Goal: Task Accomplishment & Management: Use online tool/utility

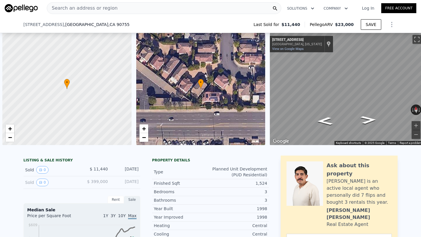
scroll to position [0, 2]
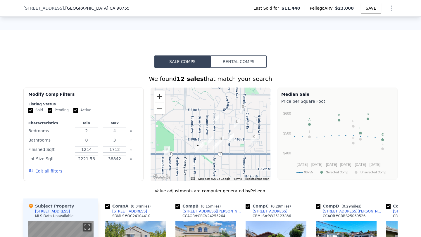
click at [159, 92] on button "Zoom in" at bounding box center [159, 97] width 12 height 12
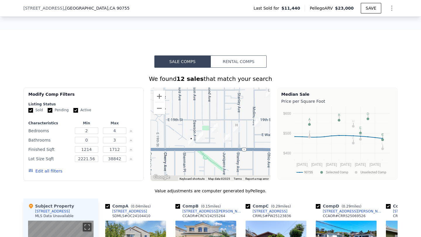
drag, startPoint x: 222, startPoint y: 147, endPoint x: 228, endPoint y: 120, distance: 27.0
click at [228, 120] on div at bounding box center [210, 135] width 120 height 94
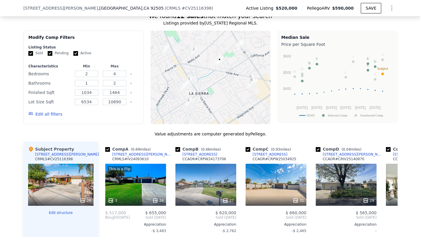
scroll to position [519, 0]
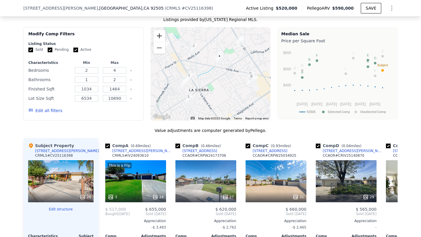
click at [160, 36] on button "Zoom in" at bounding box center [159, 36] width 12 height 12
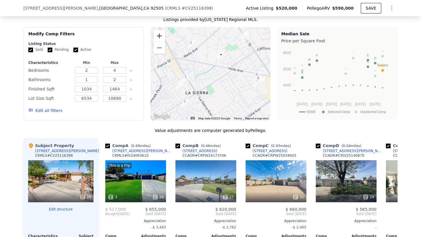
click at [160, 36] on button "Zoom in" at bounding box center [159, 36] width 12 height 12
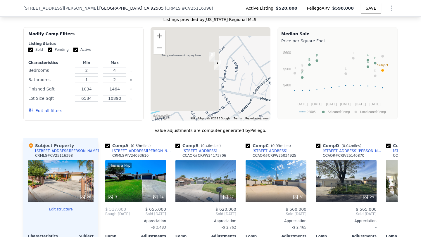
drag, startPoint x: 211, startPoint y: 53, endPoint x: 177, endPoint y: 101, distance: 59.0
click at [177, 101] on div at bounding box center [210, 74] width 120 height 94
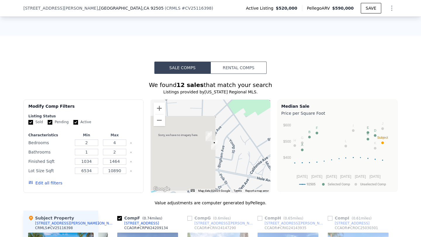
scroll to position [447, 0]
click at [162, 120] on button "Zoom out" at bounding box center [159, 120] width 12 height 12
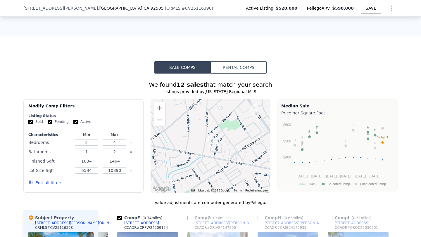
click at [162, 120] on button "Zoom out" at bounding box center [159, 120] width 12 height 12
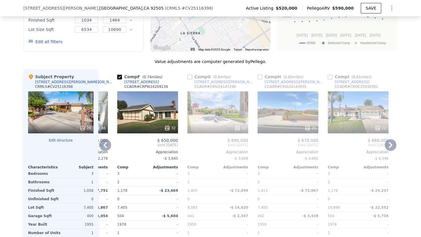
scroll to position [590, 0]
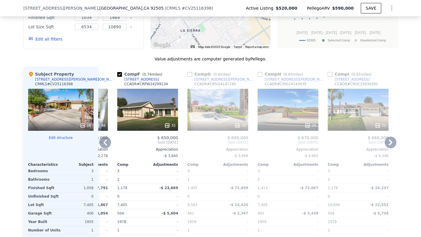
click at [230, 105] on div "35" at bounding box center [217, 110] width 61 height 42
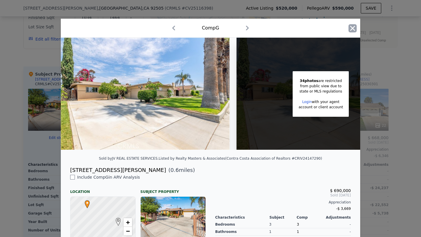
click at [350, 28] on icon "button" at bounding box center [352, 28] width 8 height 8
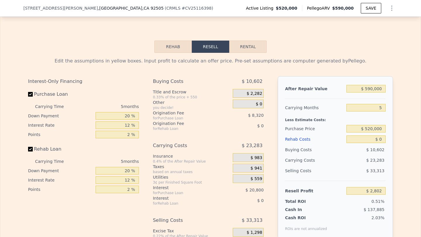
scroll to position [874, 0]
click at [376, 110] on input "5" at bounding box center [365, 109] width 39 height 8
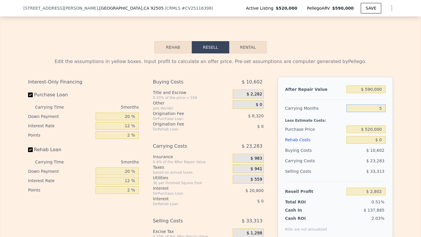
type input "6"
type input "-$ 1,854"
type input "6"
click at [377, 129] on input "$ 520,000" at bounding box center [365, 130] width 39 height 8
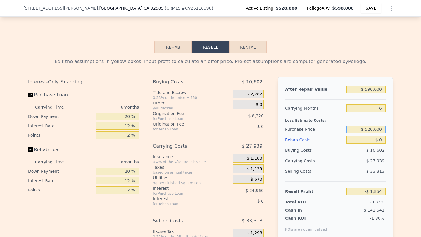
click at [377, 129] on input "$ 520,000" at bounding box center [365, 130] width 39 height 8
type input "$ 450,000"
click at [379, 137] on input "$ 0" at bounding box center [365, 140] width 39 height 8
type input "$ 72,859"
click at [379, 137] on input "$ 0" at bounding box center [365, 140] width 39 height 8
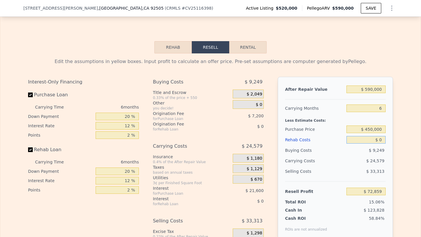
click at [379, 137] on input "$ 0" at bounding box center [365, 140] width 39 height 8
type input "$ 8"
type input "$ 72,851"
type input "$ 9"
type input "$ 72,850"
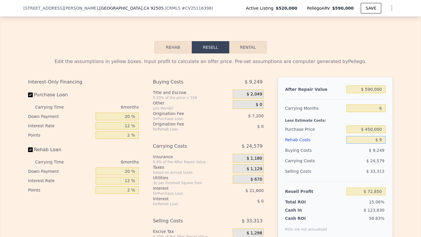
type input "$ 90"
type input "$ 72,762"
type input "$ 900"
type input "$ 71,903"
type input "$ 9,000"
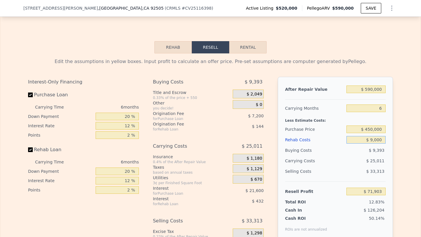
type input "$ 63,283"
type input "$ 90,000"
type input "-$ 22,901"
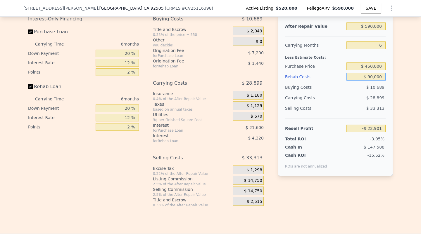
scroll to position [944, 0]
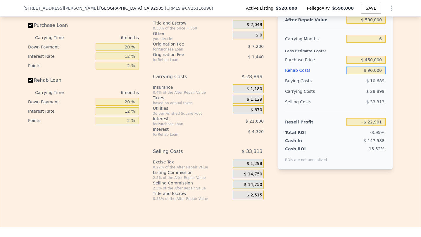
type input "$ 90,000"
click at [245, 182] on div "$ 14,750" at bounding box center [248, 184] width 31 height 9
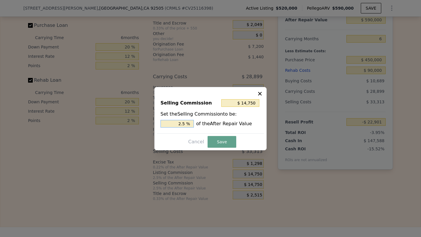
click at [167, 127] on input "2.5 %" at bounding box center [176, 124] width 33 height 8
type input "$ 0"
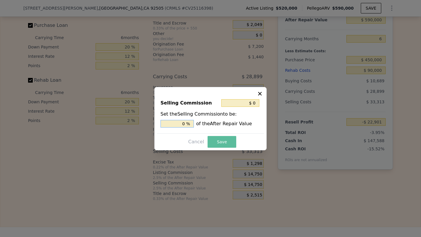
type input "0 %"
click at [225, 139] on button "Save" at bounding box center [221, 142] width 29 height 12
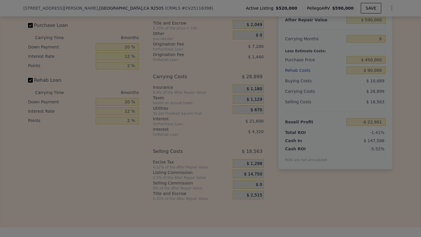
type input "-$ 8,151"
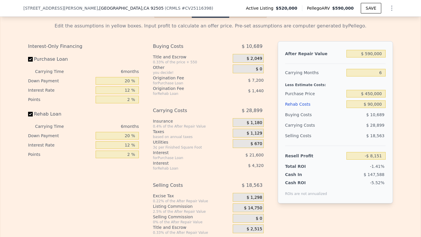
scroll to position [909, 0]
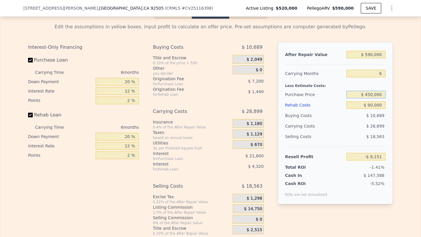
click at [370, 97] on input "$ 450,000" at bounding box center [365, 95] width 39 height 8
type input "$ 400,000"
click at [329, 128] on div "$ 28,899" at bounding box center [355, 126] width 62 height 11
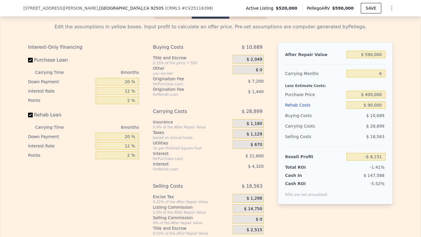
type input "$ 45,216"
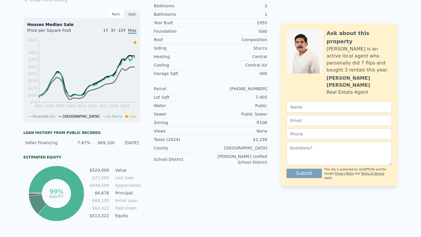
scroll to position [0, 0]
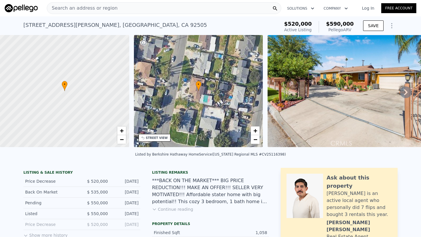
click at [119, 6] on div "Search an address or region" at bounding box center [164, 8] width 234 height 12
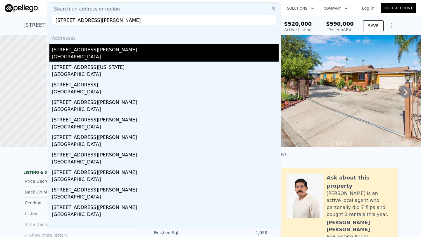
type input "8714 Bruce Ave, Riverside, CA 92503"
click at [81, 55] on div "Riverside, CA 92503" at bounding box center [165, 57] width 227 height 8
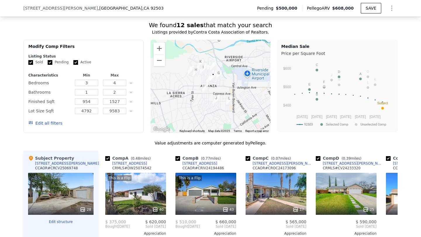
scroll to position [478, 0]
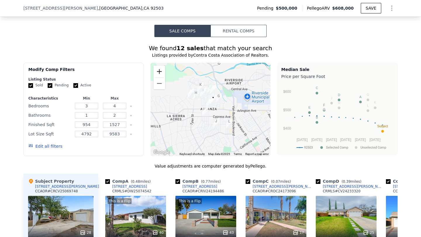
click at [158, 72] on button "Zoom in" at bounding box center [159, 72] width 12 height 12
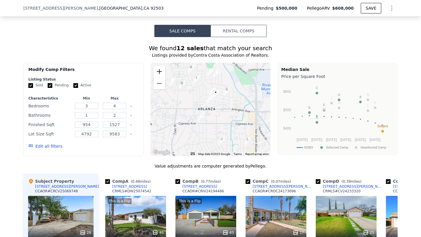
click at [158, 72] on button "Zoom in" at bounding box center [159, 72] width 12 height 12
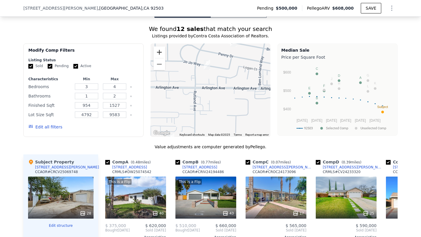
scroll to position [484, 0]
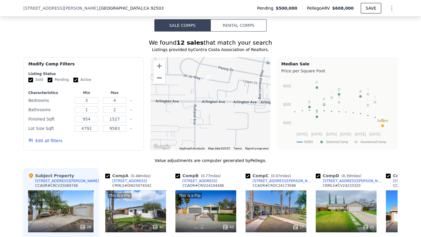
click at [160, 73] on button "Zoom out" at bounding box center [159, 78] width 12 height 12
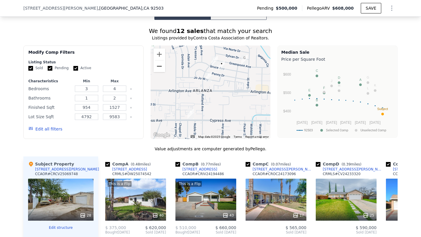
scroll to position [494, 0]
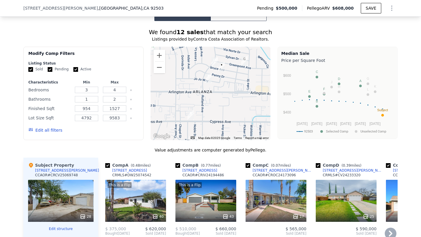
click at [136, 196] on div "This is a Flip 40" at bounding box center [135, 201] width 61 height 42
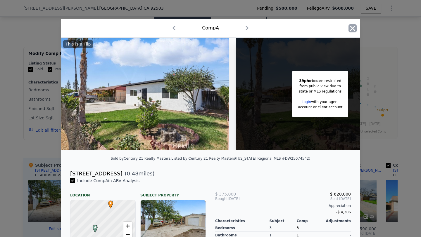
click at [353, 28] on icon "button" at bounding box center [352, 28] width 8 height 8
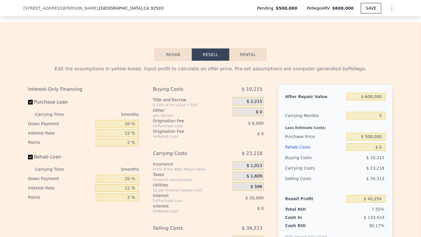
scroll to position [858, 0]
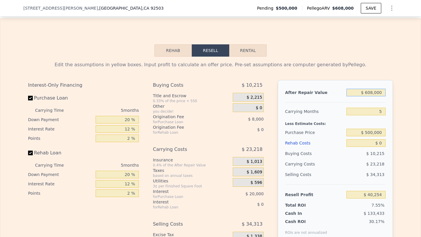
click at [373, 89] on input "$ 608,000" at bounding box center [365, 93] width 39 height 8
type input "$ 6"
type input "-$ 532,964"
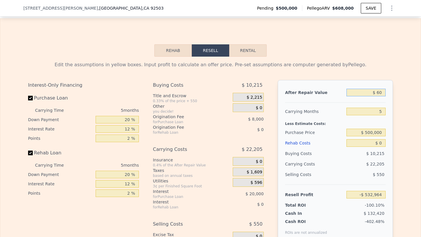
type input "$ 600"
type input "-$ 532,404"
type input "$ 6,000"
type input "-$ 527,313"
type input "$ 60,000"
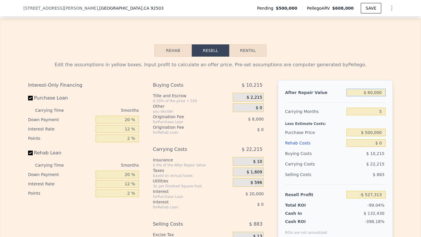
type input "-$ 476,402"
type input "$ 600,000"
type input "$ 32,712"
type input "$ 600,000"
click at [380, 110] on input "5" at bounding box center [365, 112] width 39 height 8
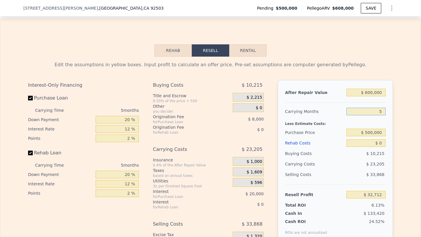
click at [380, 110] on input "5" at bounding box center [365, 112] width 39 height 8
type input "6"
type input "$ 28,071"
type input "6"
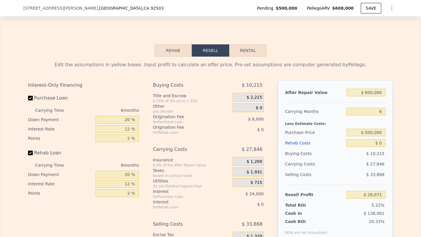
click at [366, 122] on div "Less Estimate Costs:" at bounding box center [335, 122] width 101 height 11
click at [375, 132] on input "$ 500,000" at bounding box center [365, 133] width 39 height 8
type input "$ 410,000"
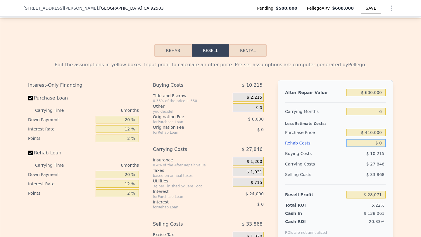
click at [377, 143] on input "$ 0" at bounding box center [365, 143] width 39 height 8
type input "$ 124,131"
click at [377, 143] on input "$ 0" at bounding box center [365, 143] width 39 height 8
type input "$ 80"
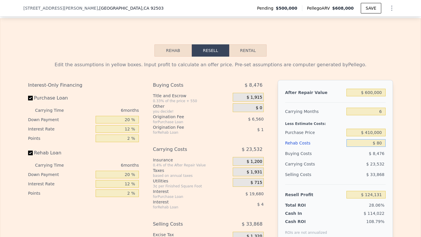
type input "$ 124,044"
type input "$ 800"
type input "$ 123,282"
type input "$ 8,000"
type input "$ 115,619"
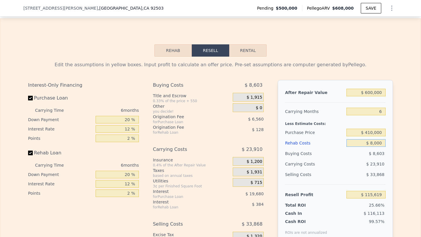
type input "$ 80,000"
type input "$ 39,011"
type input "$ 800,000"
type input "-$ 727,069"
type input "$ 80,000"
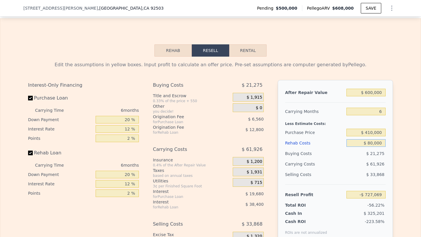
type input "$ 39,011"
type input "$ 80,000"
click at [340, 167] on div "$ 27,366" at bounding box center [355, 164] width 62 height 11
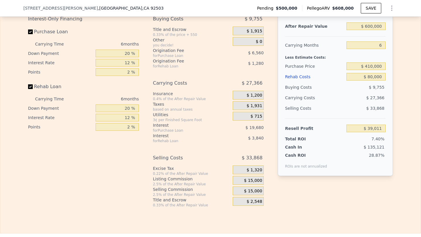
scroll to position [931, 0]
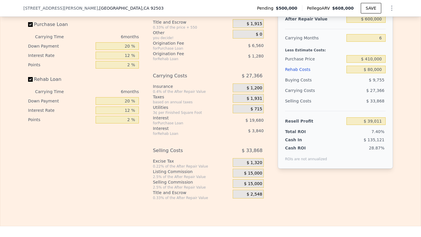
click at [252, 182] on span "$ 15,000" at bounding box center [253, 183] width 18 height 5
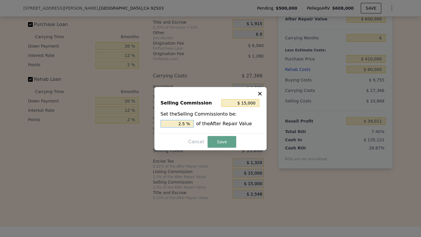
click at [177, 126] on input "2.5 %" at bounding box center [176, 124] width 33 height 8
type input "$ 0"
type input "0 %"
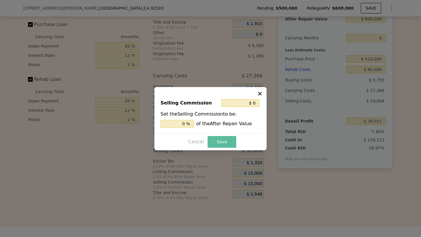
click at [215, 139] on button "Save" at bounding box center [221, 142] width 29 height 12
type input "$ 54,011"
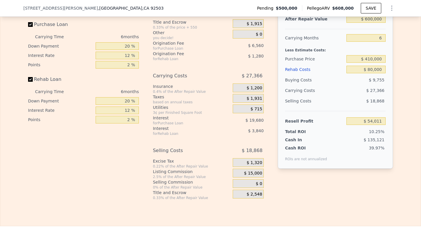
type input "$ 608,000"
type input "5"
type input "$ 0"
type input "$ 40,254"
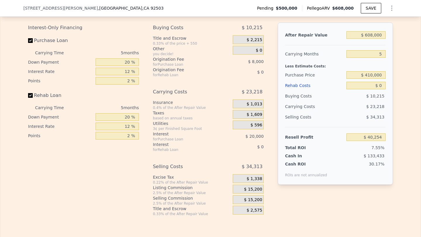
scroll to position [913, 0]
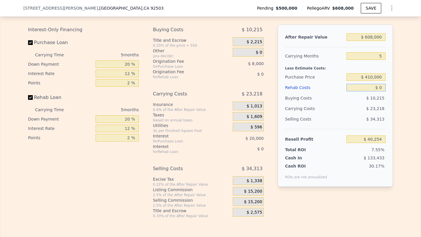
click at [380, 87] on input "$ 0" at bounding box center [365, 88] width 39 height 8
type input "$ 9"
type input "$ 40,245"
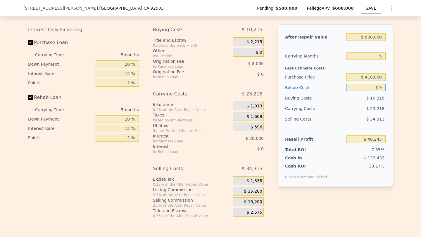
type input "$ 90"
type input "$ 40,158"
type input "$ 900"
type input "$ 39,305"
type input "$ 9,000"
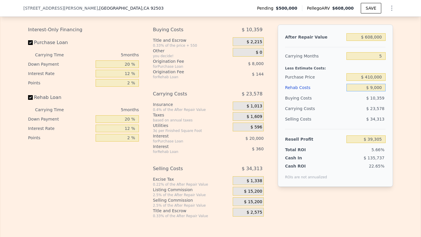
type input "$ 30,750"
type input "$ 90,000"
type input "-$ 54,786"
type input "$ 90,000"
click at [245, 198] on div "$ 15,200" at bounding box center [248, 202] width 31 height 9
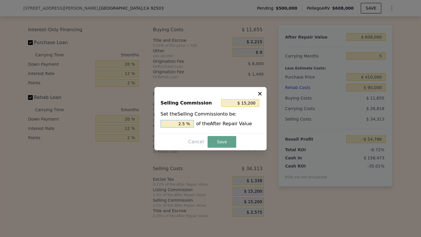
click at [171, 124] on input "2.5 %" at bounding box center [176, 124] width 33 height 8
type input "$ 0"
type input "0 %"
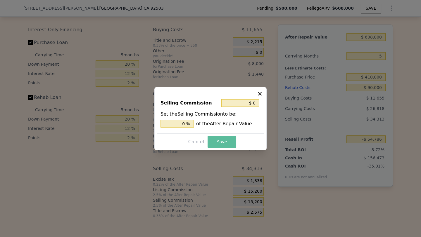
click at [224, 142] on button "Save" at bounding box center [221, 142] width 29 height 12
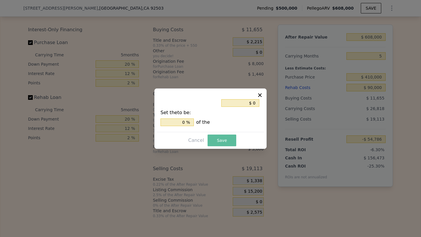
type input "-$ 39,586"
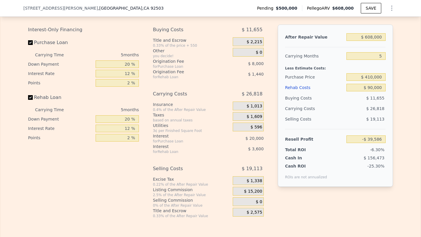
click at [360, 127] on div "Selling Costs $ 19,113" at bounding box center [335, 121] width 101 height 15
click at [378, 38] on input "$ 608,000" at bounding box center [365, 37] width 39 height 8
type input "$ 60"
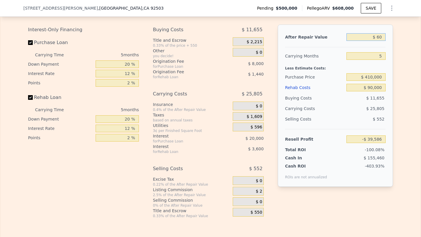
type input "-$ 627,952"
type input "$ 600"
type input "-$ 627,429"
type input "$ 6,000"
type input "-$ 622,203"
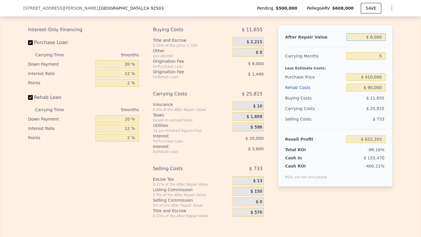
type input "$ 60,000"
type input "-$ 569,942"
type input "$ 600,000"
type input "-$ 47,328"
type input "$ 600,000"
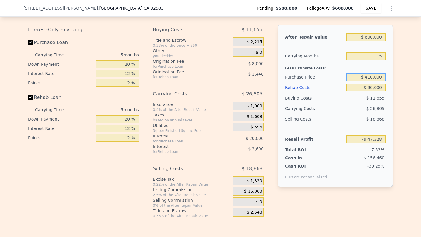
click at [377, 74] on input "$ 410,000" at bounding box center [365, 77] width 39 height 8
click at [379, 50] on div "After Repair Value $ 600,000 Carrying Months 5 Less Estimate Costs: Purchase Pr…" at bounding box center [335, 106] width 115 height 162
type input "$ 48,012"
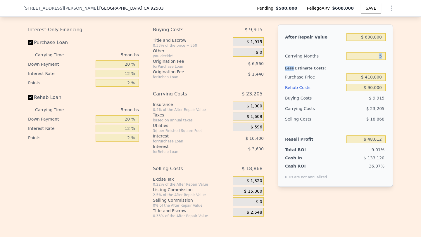
click at [379, 50] on div "After Repair Value $ 600,000 Carrying Months 5 Less Estimate Costs: Purchase Pr…" at bounding box center [335, 106] width 115 height 162
click at [378, 56] on input "5" at bounding box center [365, 56] width 39 height 8
type input "6"
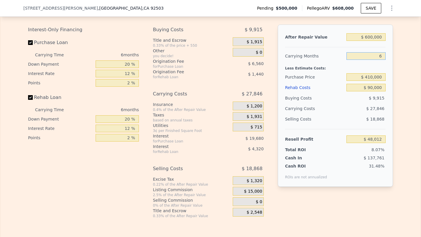
type input "$ 43,371"
type input "6"
click at [360, 106] on div "$ 27,846" at bounding box center [355, 108] width 62 height 11
type input "$ 608,000"
type input "5"
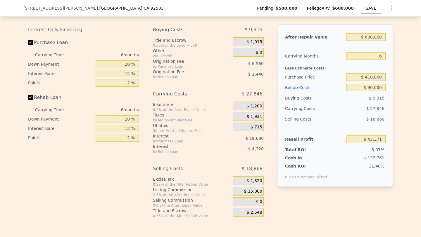
type input "$ 0"
type input "$ 40,254"
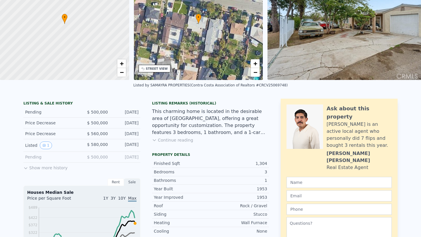
scroll to position [0, 0]
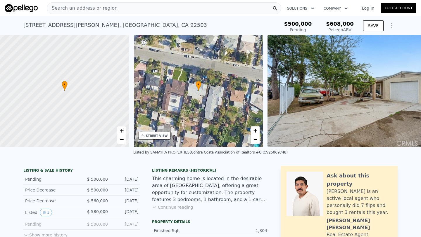
click at [143, 7] on div "Search an address or region" at bounding box center [164, 8] width 234 height 12
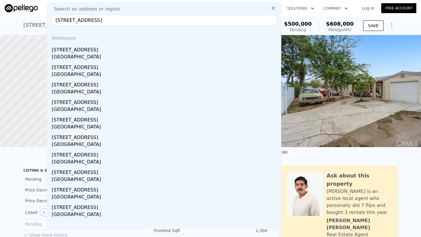
type input "4957 Noble St, Riverside, CA 92503"
click at [104, 48] on div "4957 Noble St" at bounding box center [165, 48] width 227 height 9
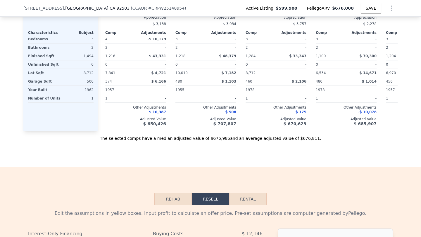
scroll to position [636, 0]
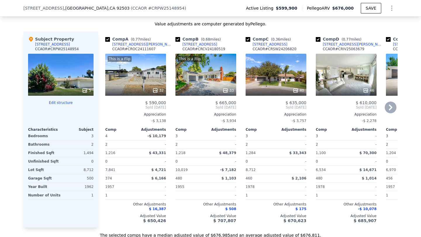
click at [278, 83] on div "40" at bounding box center [275, 75] width 61 height 42
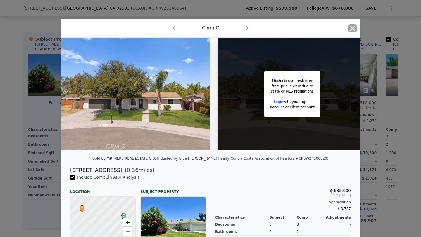
click at [352, 29] on icon "button" at bounding box center [352, 28] width 5 height 5
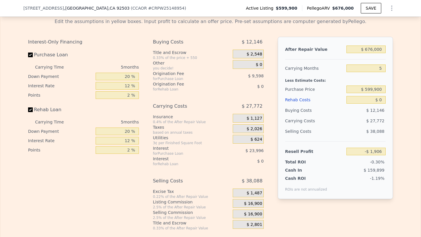
scroll to position [902, 0]
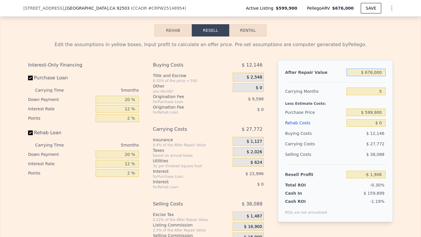
click at [361, 70] on input "$ 676,000" at bounding box center [365, 73] width 39 height 8
click at [361, 71] on input "$ 676,000" at bounding box center [365, 73] width 39 height 8
click at [373, 75] on input "$ 676,000" at bounding box center [365, 73] width 39 height 8
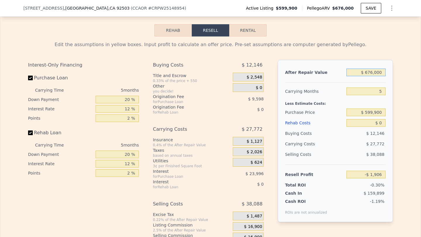
click at [373, 75] on input "$ 676,000" at bounding box center [365, 73] width 39 height 8
type input "$ 650"
type input "-$ 638,627"
type input "$ 6,500"
type input "-$ 633,114"
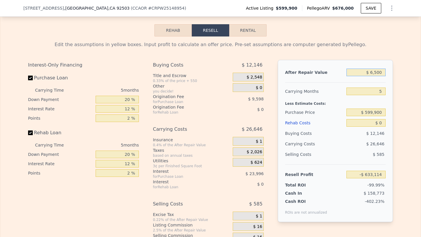
type input "$ 65,000"
type input "-$ 577,958"
type input "$ 650,000"
type input "-$ 26,419"
type input "$ 650,000"
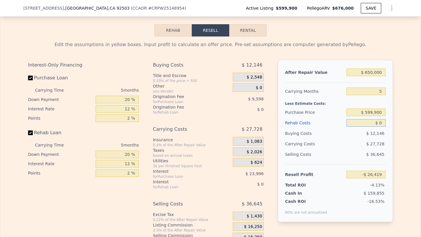
click at [379, 119] on input "$ 0" at bounding box center [365, 123] width 39 height 8
type input "$ 7"
type input "-$ 26,426"
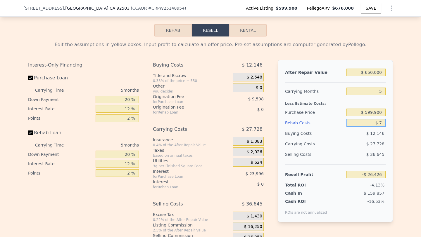
type input "$ 70"
type input "-$ 26,495"
type input "$ 700"
type input "-$ 27,160"
type input "$ 7,000"
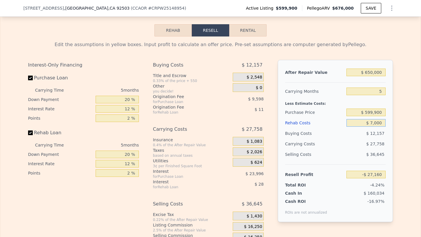
type input "-$ 33,811"
type input "$ 70,000"
type input "-$ 100,339"
type input "$ 70,000"
click at [377, 109] on input "$ 599,900" at bounding box center [365, 113] width 39 height 8
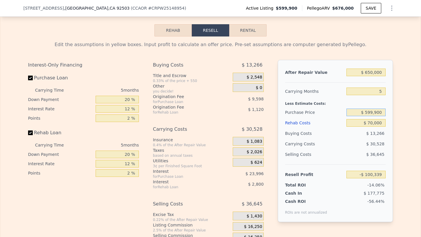
click at [377, 109] on input "$ 599,900" at bounding box center [365, 113] width 39 height 8
type input "$ 500,000"
click at [379, 89] on input "5" at bounding box center [365, 92] width 39 height 8
type input "$ 5,487"
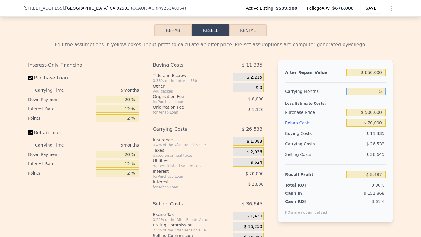
click at [379, 89] on input "5" at bounding box center [365, 92] width 39 height 8
type input "6"
type input "$ 179"
type input "6"
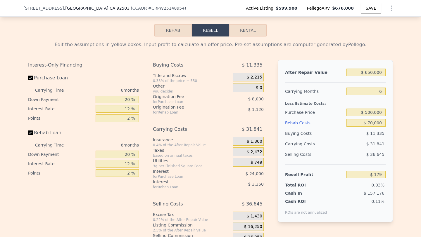
click at [342, 160] on div "Selling Costs $ 36,645" at bounding box center [335, 156] width 101 height 15
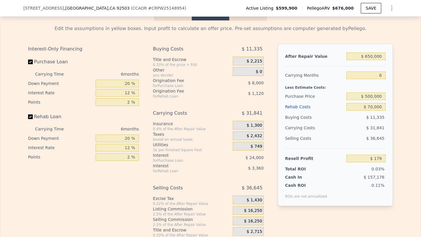
scroll to position [930, 0]
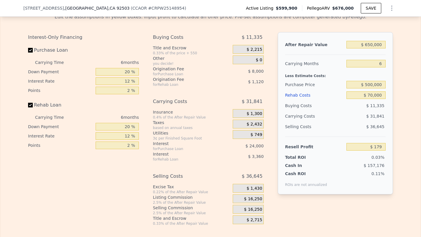
click at [252, 207] on span "$ 16,250" at bounding box center [253, 209] width 18 height 5
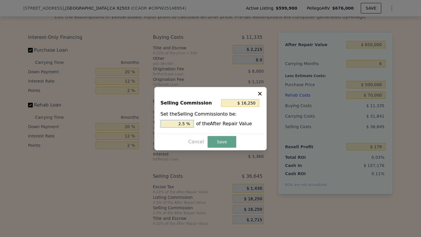
click at [179, 122] on input "2.5 %" at bounding box center [176, 124] width 33 height 8
type input "$ 0"
type input "0 %"
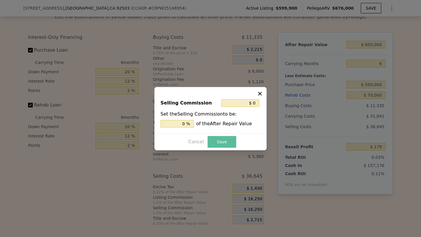
click at [211, 138] on button "Save" at bounding box center [221, 142] width 29 height 12
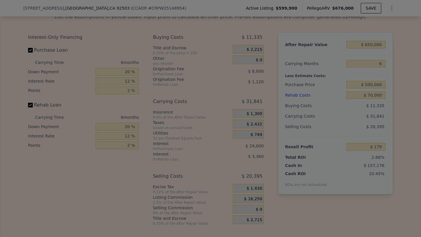
type input "$ 16,429"
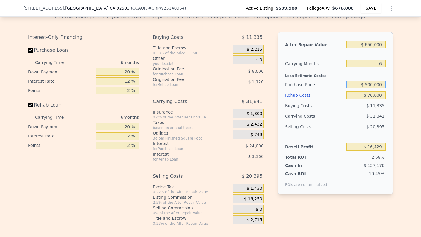
click at [377, 82] on input "$ 500,000" at bounding box center [365, 85] width 39 height 8
type input "$ 480,000"
click at [351, 118] on div "$ 31,841" at bounding box center [355, 116] width 62 height 11
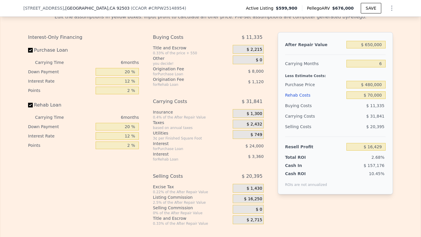
type input "$ 37,776"
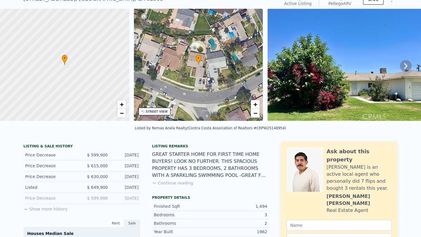
scroll to position [0, 0]
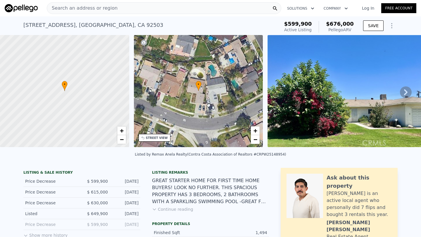
click at [89, 8] on span "Search an address or region" at bounding box center [82, 8] width 70 height 7
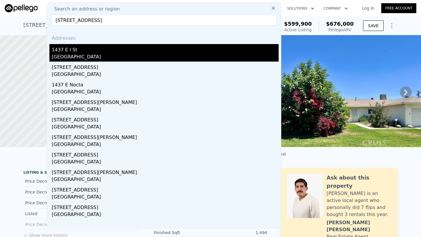
type input "1437 E I St, Ontario, CA 91764"
click at [100, 58] on div "Ontario, CA 91764" at bounding box center [165, 57] width 227 height 8
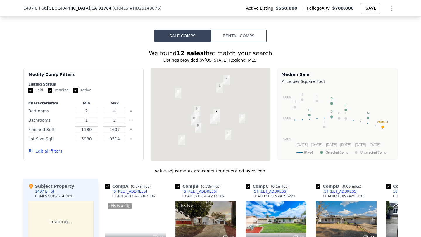
scroll to position [453, 0]
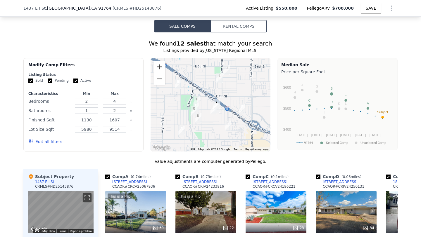
click at [160, 68] on button "Zoom in" at bounding box center [159, 67] width 12 height 12
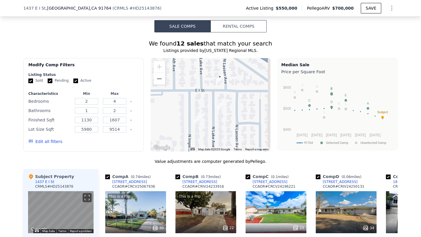
drag, startPoint x: 243, startPoint y: 119, endPoint x: 197, endPoint y: 58, distance: 76.6
click at [197, 58] on div at bounding box center [210, 105] width 120 height 94
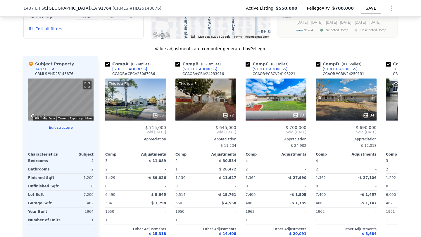
scroll to position [566, 0]
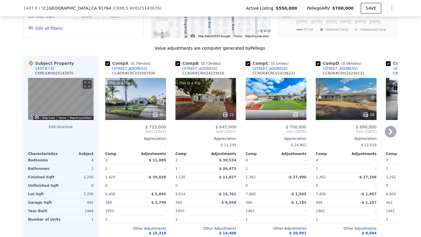
click at [269, 88] on div "23" at bounding box center [275, 99] width 61 height 42
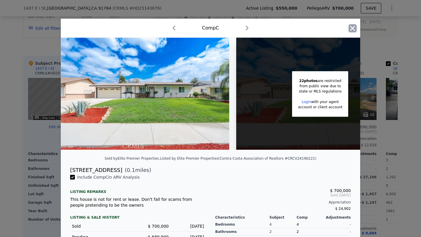
click at [350, 25] on icon "button" at bounding box center [352, 28] width 8 height 8
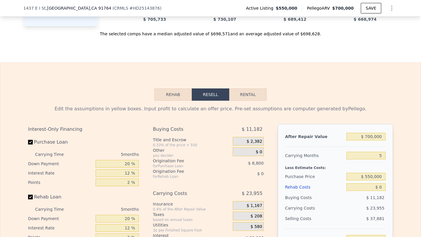
scroll to position [800, 0]
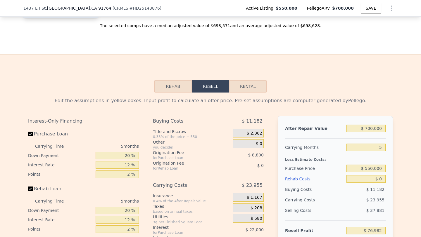
click at [366, 134] on div at bounding box center [335, 136] width 101 height 5
click at [365, 130] on input "$ 700,000" at bounding box center [365, 129] width 39 height 8
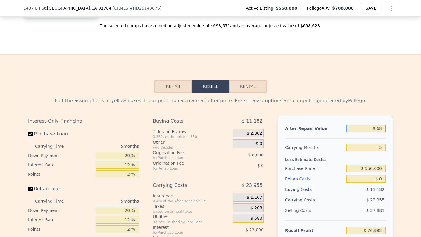
type input "$ 680"
type input "-$ 583,877"
type input "$ 6,800"
type input "-$ 578,094"
type input "$ 68,000"
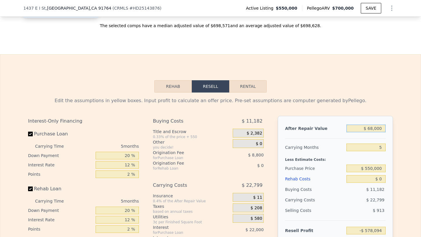
type input "-$ 520,259"
type input "$ 680,000"
type input "$ 58,083"
type input "$ 680,000"
click at [382, 177] on input "$ 0" at bounding box center [365, 179] width 39 height 8
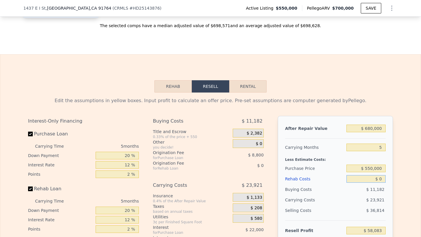
click at [382, 177] on input "$ 0" at bounding box center [365, 179] width 39 height 8
type input "$ 90"
type input "$ 57,987"
type input "$ 900"
type input "$ 57,134"
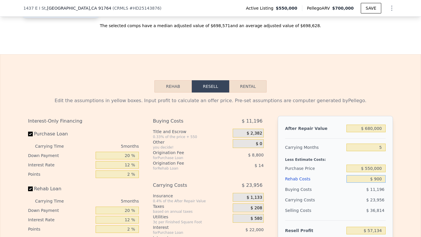
type input "$ 9,000"
type input "$ 48,579"
type input "$ 90,000"
type input "-$ 36,957"
type input "$ 90,000"
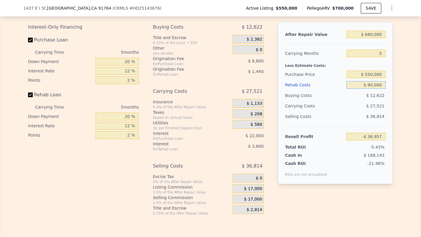
scroll to position [898, 0]
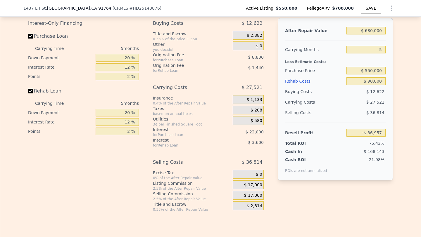
click at [252, 196] on span "$ 17,000" at bounding box center [253, 195] width 18 height 5
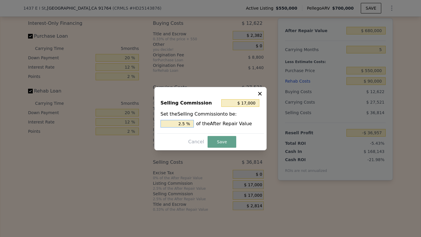
click at [177, 124] on input "2.5 %" at bounding box center [176, 124] width 33 height 8
type input "$ 0"
type input "0 %"
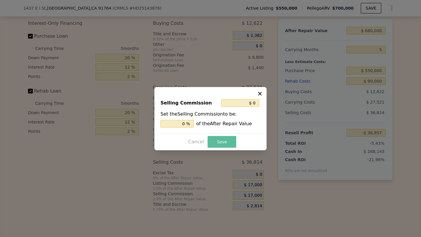
click at [215, 141] on button "Save" at bounding box center [221, 142] width 29 height 12
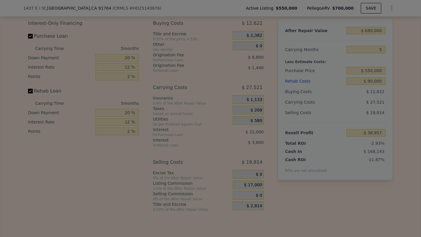
type input "-$ 19,957"
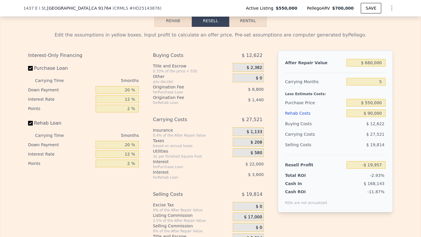
scroll to position [853, 0]
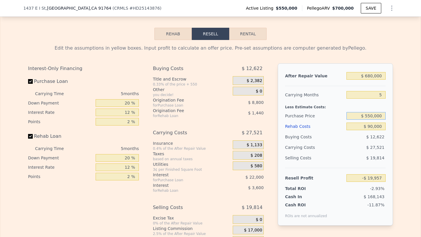
click at [374, 115] on input "$ 550,000" at bounding box center [365, 116] width 39 height 8
type input "$ 500,000"
click at [355, 146] on div "$ 27,521" at bounding box center [355, 147] width 62 height 11
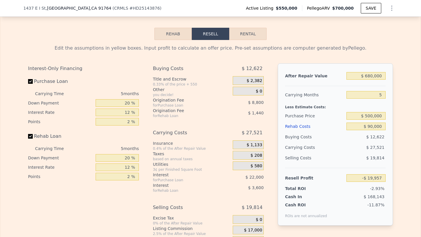
type input "$ 33,010"
click at [371, 113] on input "$ 500,000" at bounding box center [365, 116] width 39 height 8
type input "$ 490,000"
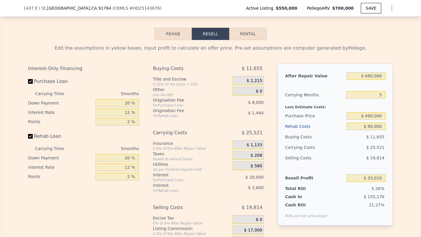
click at [347, 149] on div "$ 25,521" at bounding box center [355, 147] width 62 height 11
type input "$ 43,603"
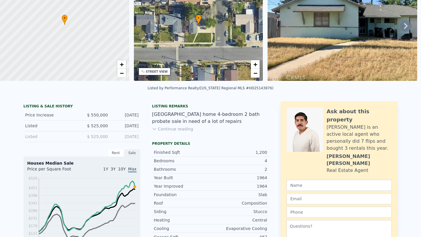
scroll to position [0, 0]
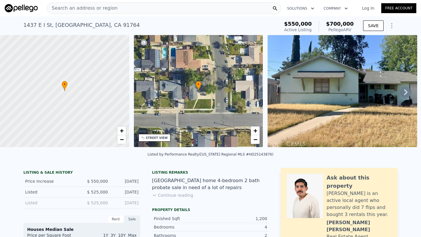
click at [84, 5] on span "Search an address or region" at bounding box center [82, 8] width 70 height 7
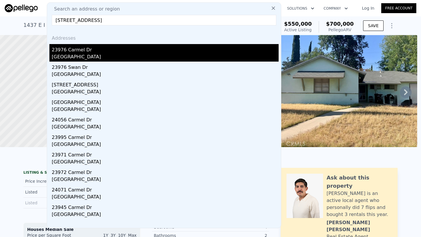
type input "23976 Carmel Dr, Lake Forest, CA 92630"
click at [96, 50] on div "23976 Carmel Dr" at bounding box center [165, 48] width 227 height 9
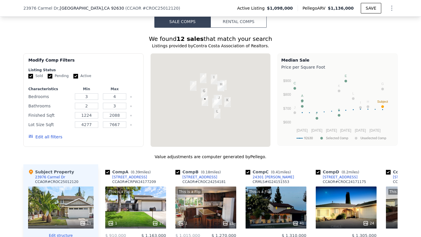
scroll to position [496, 0]
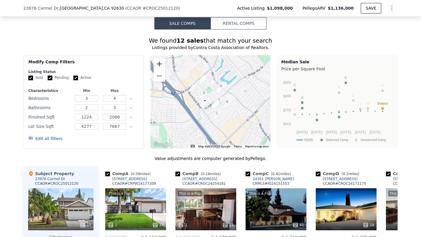
click at [162, 65] on button "Zoom in" at bounding box center [159, 64] width 12 height 12
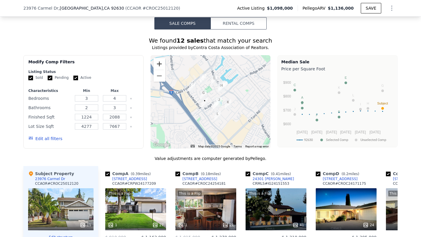
click at [162, 65] on button "Zoom in" at bounding box center [159, 64] width 12 height 12
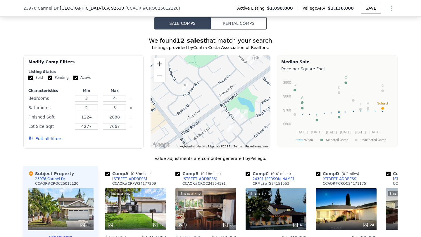
click at [162, 67] on button "Zoom in" at bounding box center [159, 64] width 12 height 12
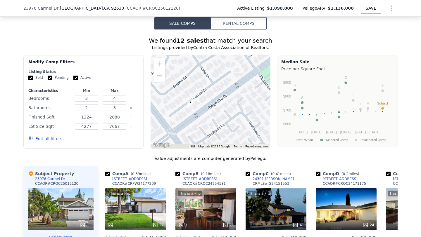
drag, startPoint x: 198, startPoint y: 99, endPoint x: 221, endPoint y: 62, distance: 43.5
click at [221, 62] on div at bounding box center [210, 102] width 120 height 94
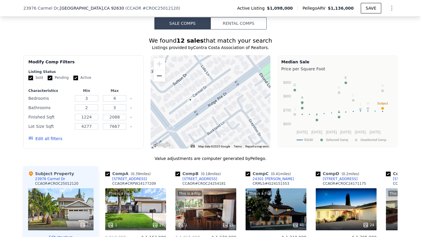
click at [162, 75] on button "Zoom out" at bounding box center [159, 76] width 12 height 12
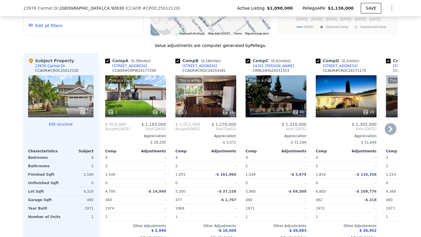
scroll to position [608, 0]
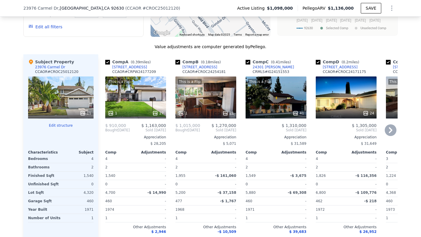
click at [204, 90] on div "This is a Flip 1 21" at bounding box center [205, 98] width 61 height 42
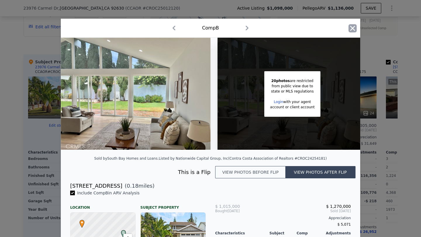
click at [352, 29] on icon "button" at bounding box center [352, 28] width 8 height 8
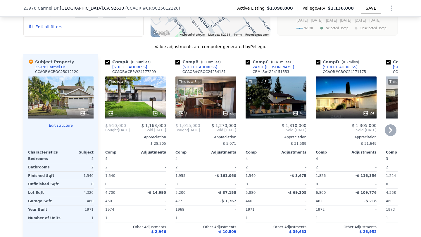
click at [203, 92] on div "This is a Flip 1 21" at bounding box center [205, 98] width 61 height 42
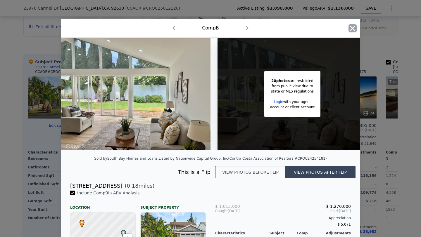
click at [352, 26] on icon "button" at bounding box center [352, 28] width 8 height 8
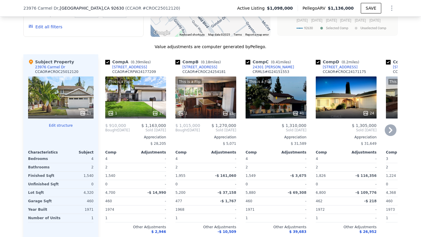
click at [217, 67] on div "Comp B ( 0.18 miles) 23301 Downland Rd CCAOR # CROC24254181" at bounding box center [205, 68] width 61 height 18
copy div "23301 Downland Rd"
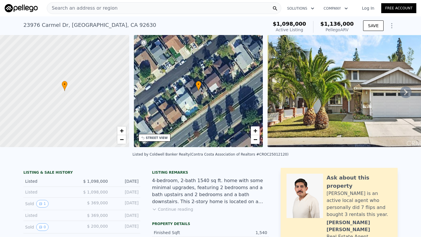
click at [106, 8] on span "Search an address or region" at bounding box center [82, 8] width 70 height 7
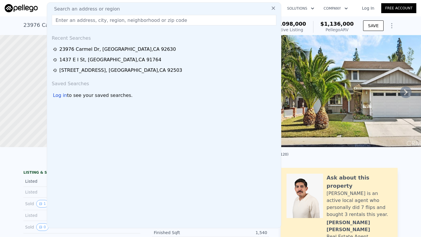
type input "497 S Hill St, Orange, CA 92869"
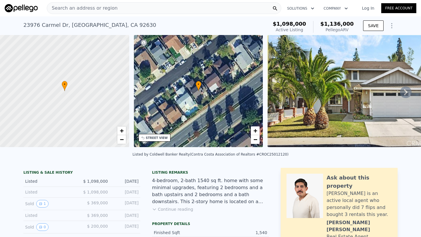
click at [333, 156] on div "Listed by Coldwell Banker Realty (Contra Costa Association of Realtors #CROC250…" at bounding box center [210, 156] width 421 height 14
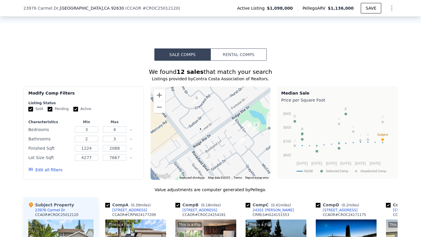
scroll to position [463, 0]
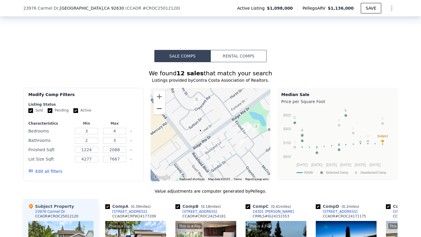
click at [164, 107] on button "Zoom out" at bounding box center [159, 109] width 12 height 12
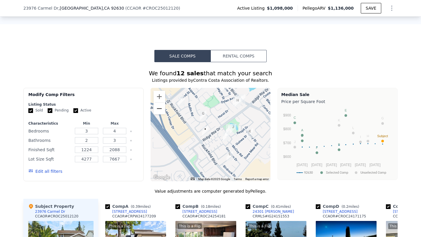
scroll to position [521, 0]
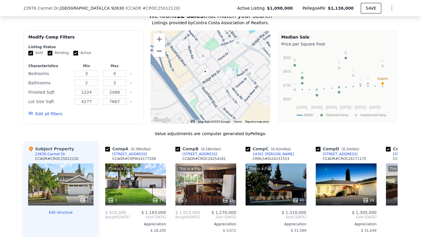
click at [155, 49] on button "Zoom out" at bounding box center [159, 51] width 12 height 12
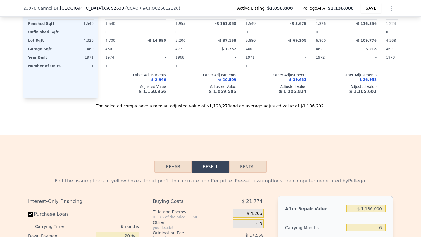
scroll to position [781, 0]
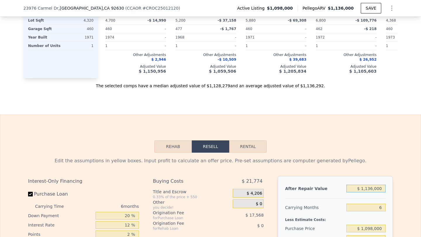
click at [379, 186] on input "$ 1,136,000" at bounding box center [365, 189] width 39 height 8
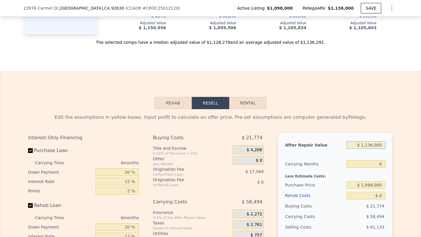
scroll to position [827, 0]
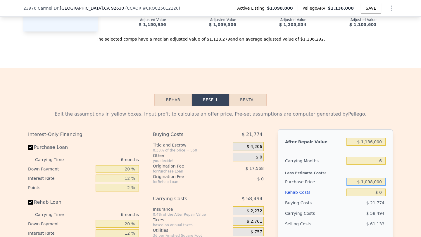
click at [366, 181] on input "$ 1,098,000" at bounding box center [365, 182] width 39 height 8
type input "$ 900,000"
click at [325, 91] on div "Rehab Resell Rental Edit the assumptions in yellow boxes. Input profit to calcu…" at bounding box center [210, 209] width 421 height 282
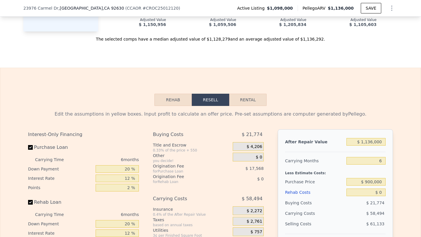
type input "$ 107,930"
click at [382, 191] on input "$ 0" at bounding box center [365, 193] width 39 height 8
type input "$ 1"
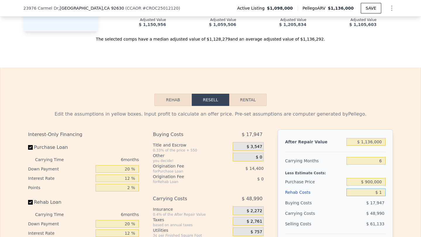
type input "$ 107,929"
type input "$ 1,500"
type input "$ 106,334"
type input "$ 15,000"
type input "$ 91,970"
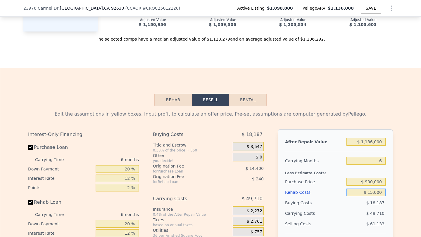
type input "$ 150,000"
type input "-$ 51,670"
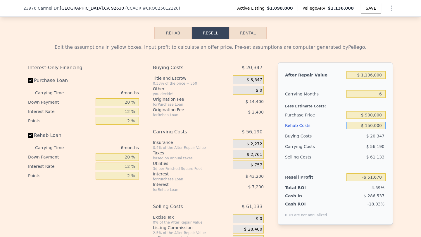
scroll to position [911, 0]
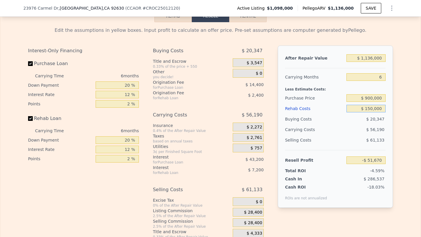
type input "$ 150,000"
click at [349, 129] on div "$ 56,190" at bounding box center [355, 129] width 62 height 11
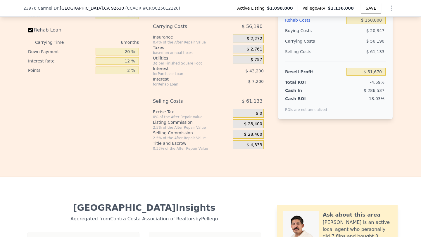
scroll to position [1007, 0]
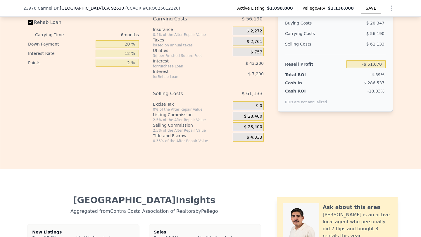
click at [246, 126] on span "$ 28,400" at bounding box center [253, 126] width 18 height 5
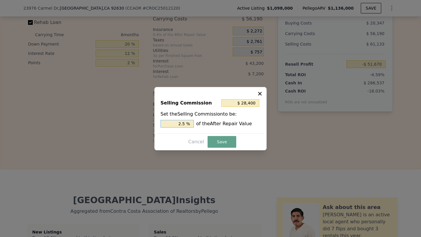
click at [170, 124] on input "2.5 %" at bounding box center [176, 124] width 33 height 8
type input "$ 0"
type input "0 %"
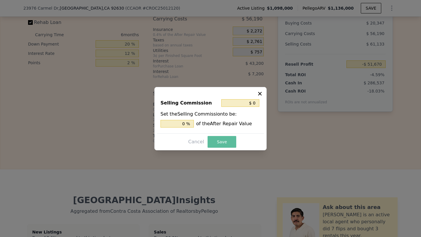
click at [228, 140] on button "Save" at bounding box center [221, 142] width 29 height 12
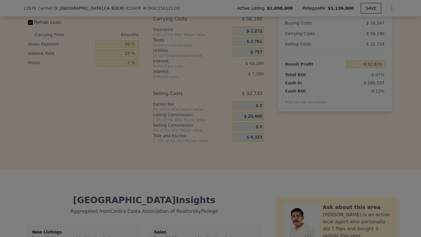
type input "-$ 23,270"
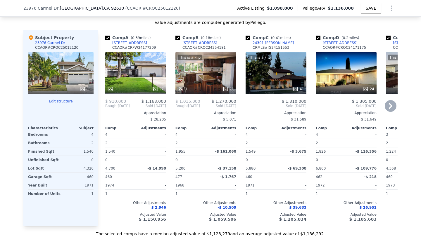
scroll to position [630, 0]
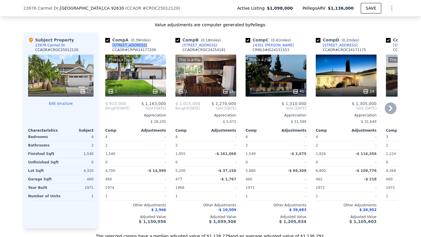
drag, startPoint x: 147, startPoint y: 45, endPoint x: 111, endPoint y: 45, distance: 35.7
click at [111, 45] on div "Comp A ( 0.39 miles) 23952 Oswego St CCAOR # CRPW24177209" at bounding box center [135, 46] width 61 height 18
copy div "23952 Oswego St"
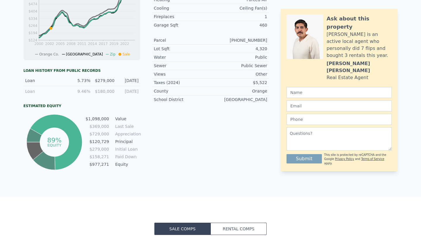
scroll to position [0, 0]
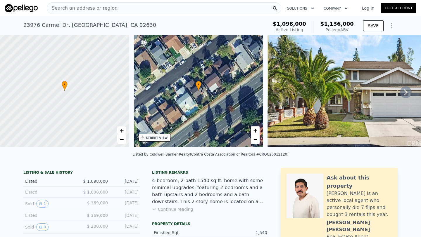
click at [131, 8] on div "Search an address or region" at bounding box center [164, 8] width 234 height 12
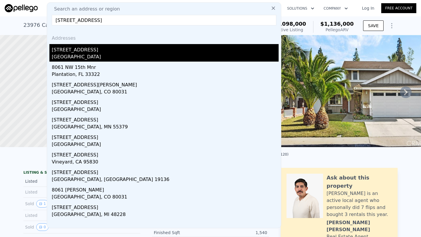
type input "8061 15th st"
click at [115, 56] on div "Westminster, CA 92683" at bounding box center [165, 57] width 227 height 8
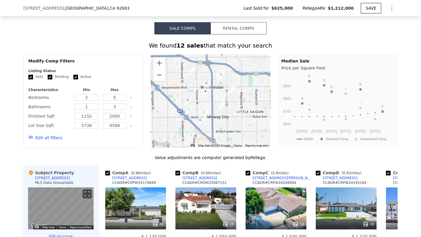
scroll to position [433, 0]
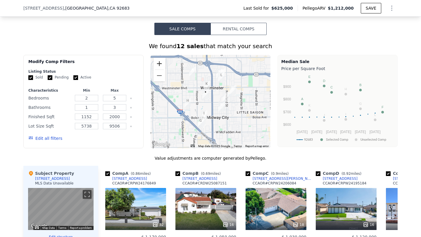
click at [160, 64] on button "Zoom in" at bounding box center [159, 64] width 12 height 12
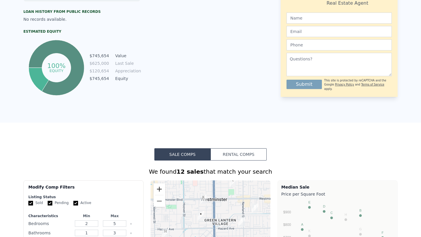
scroll to position [0, 0]
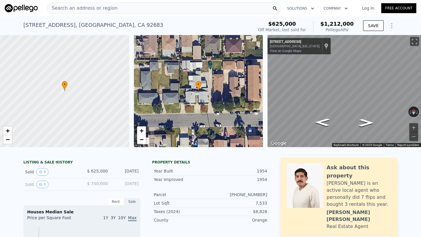
click at [94, 6] on span "Search an address or region" at bounding box center [82, 8] width 70 height 7
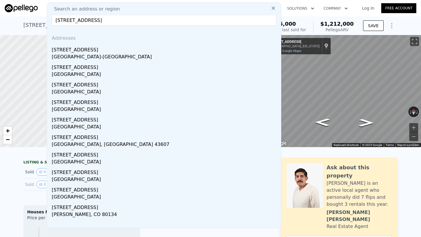
click at [93, 17] on input "1566 pine ave" at bounding box center [164, 20] width 224 height 11
click at [105, 19] on input "1566 pine ave" at bounding box center [164, 20] width 224 height 11
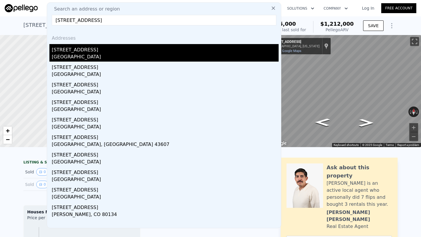
type input "1566 pine ave 202"
click at [143, 55] on div "Long Beach, CA 90813" at bounding box center [165, 57] width 227 height 8
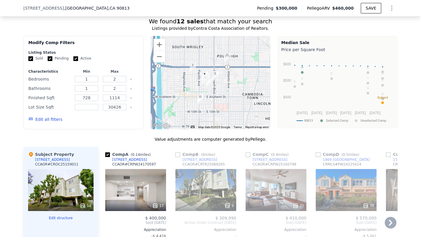
scroll to position [505, 0]
click at [158, 38] on div at bounding box center [210, 83] width 120 height 94
click at [160, 42] on button "Zoom in" at bounding box center [159, 45] width 12 height 12
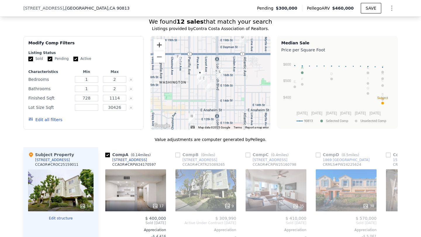
click at [160, 42] on button "Zoom in" at bounding box center [159, 45] width 12 height 12
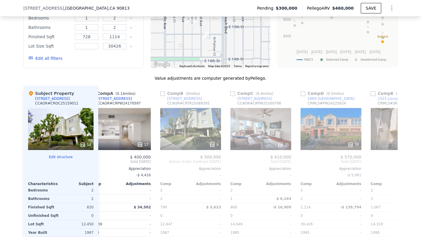
scroll to position [0, 0]
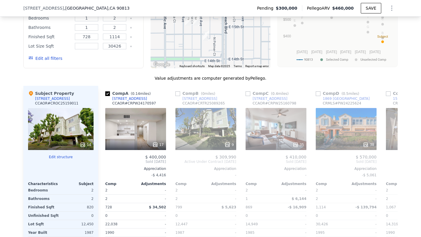
click at [22, 126] on div "We found 12 sales that match your search Listings provided by Contra Costa Asso…" at bounding box center [210, 121] width 421 height 344
click at [53, 126] on div "14" at bounding box center [60, 129] width 65 height 42
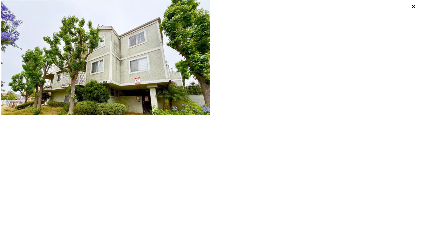
click at [412, 7] on icon at bounding box center [413, 6] width 8 height 8
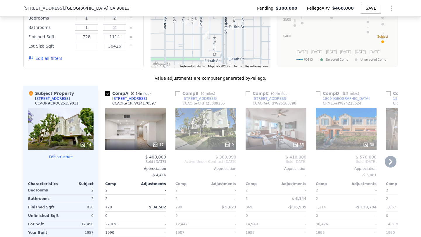
click at [149, 129] on div "17" at bounding box center [135, 129] width 61 height 42
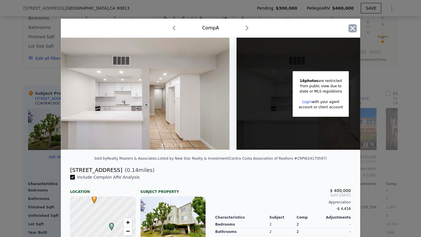
click at [353, 27] on icon "button" at bounding box center [352, 28] width 5 height 5
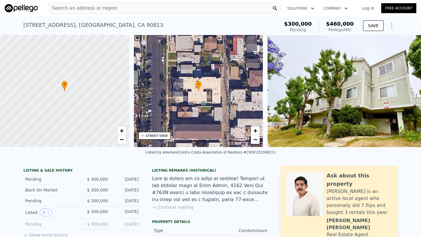
click at [47, 27] on div "1566 Pine Ave Apt 202a , Long Beach , CA 90813" at bounding box center [93, 25] width 140 height 8
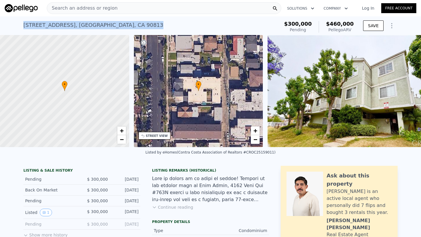
click at [47, 27] on div "1566 Pine Ave Apt 202a , Long Beach , CA 90813" at bounding box center [93, 25] width 140 height 8
copy div "1566 Pine Ave Apt 202a , Long Beach , CA 90813 Pending (~ARV $460k )"
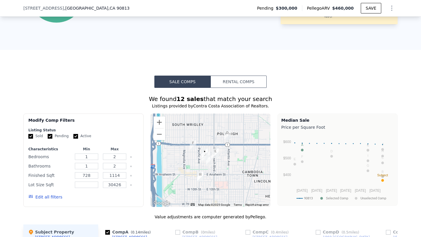
scroll to position [446, 0]
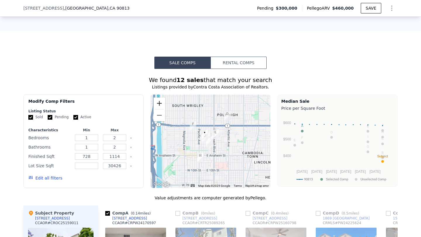
click at [156, 104] on button "Zoom in" at bounding box center [159, 104] width 12 height 12
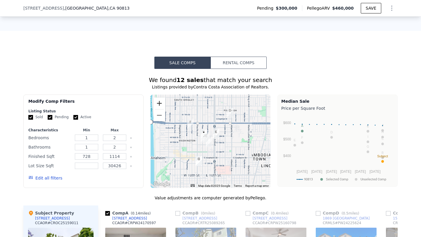
click at [156, 104] on button "Zoom in" at bounding box center [159, 104] width 12 height 12
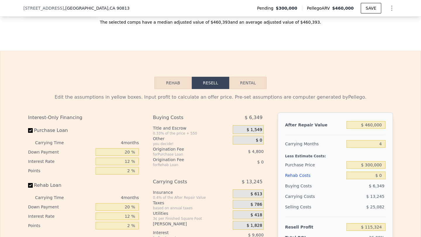
scroll to position [845, 0]
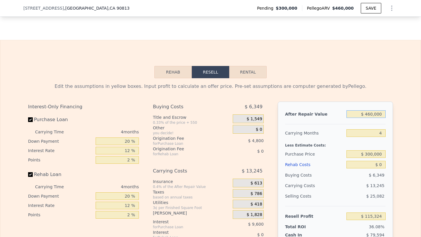
click at [367, 113] on input "$ 460,000" at bounding box center [365, 114] width 39 height 8
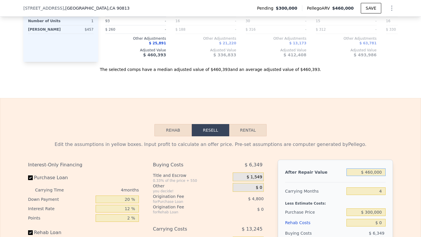
scroll to position [799, 0]
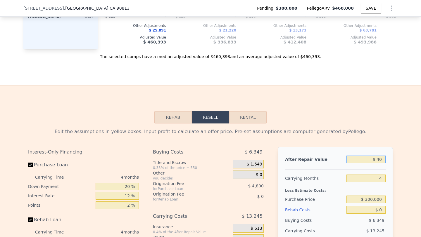
type input "$ 400"
type input "-$ 319,153"
type input "$ 4,000"
type input "-$ 315,749"
type input "$ 40,000"
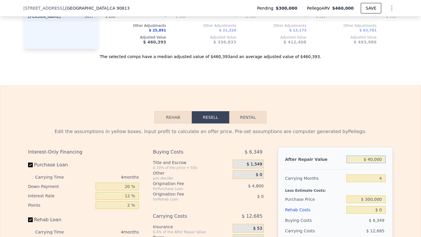
type input "-$ 281,717"
type input "$ 400,000"
type input "$ 58,604"
type input "$ 400,000"
click at [380, 178] on input "4" at bounding box center [365, 179] width 39 height 8
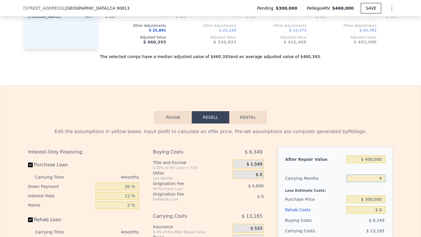
click at [380, 178] on input "4" at bounding box center [365, 179] width 39 height 8
type input "6"
type input "$ 52,020"
type input "6"
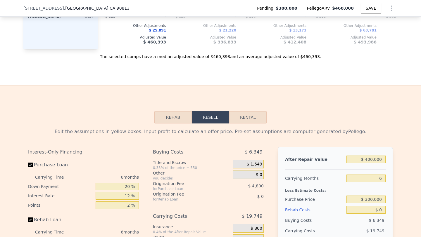
click at [358, 193] on div "Less Estimate Costs:" at bounding box center [335, 189] width 101 height 11
click at [378, 204] on div "$ 300,000" at bounding box center [365, 199] width 39 height 11
click at [376, 202] on input "$ 300,000" at bounding box center [365, 200] width 39 height 8
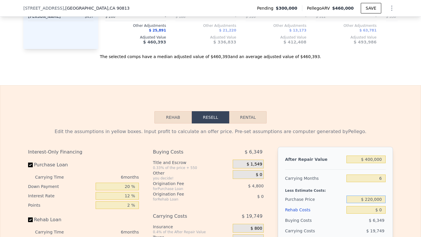
type input "$ 220,000"
click at [366, 193] on div "Less Estimate Costs:" at bounding box center [335, 189] width 101 height 11
type input "$ 137,406"
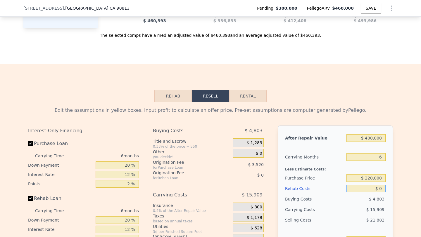
click at [381, 187] on input "$ 0" at bounding box center [365, 189] width 39 height 8
type input "$ 4,000"
type input "$ 133,150"
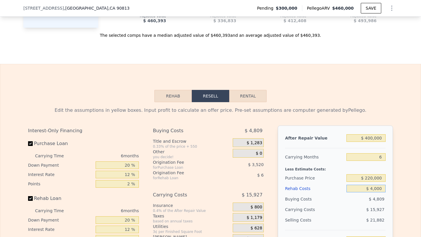
type input "$ 40,000"
type input "$ 94,846"
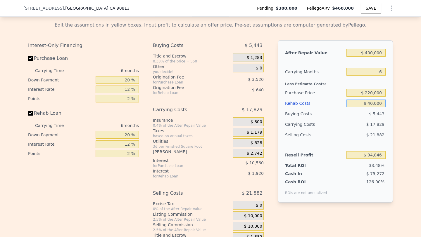
scroll to position [927, 0]
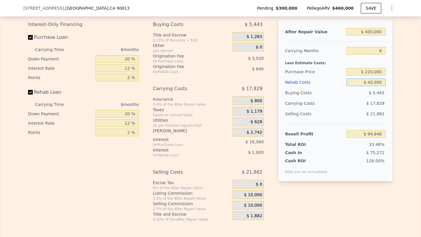
type input "$ 40,000"
click at [260, 201] on div "$ 10,000" at bounding box center [248, 205] width 31 height 9
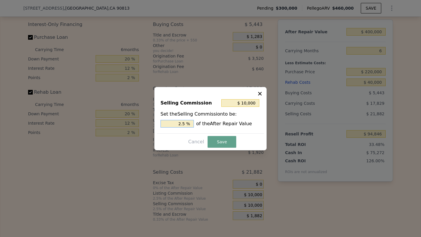
click at [183, 121] on input "2.5 %" at bounding box center [176, 124] width 33 height 8
type input "$ 0"
type input "0 %"
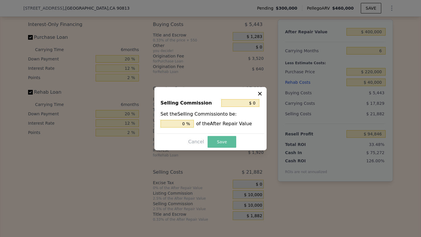
click at [215, 143] on button "Save" at bounding box center [221, 142] width 29 height 12
type input "$ 104,846"
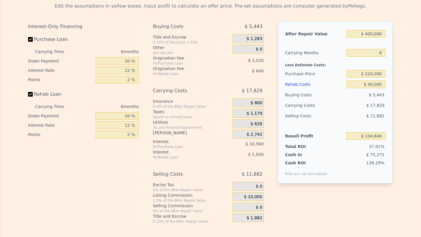
scroll to position [0, 0]
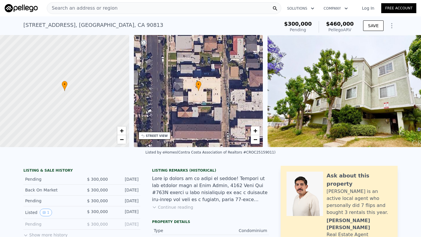
click at [97, 7] on span "Search an address or region" at bounding box center [82, 8] width 70 height 7
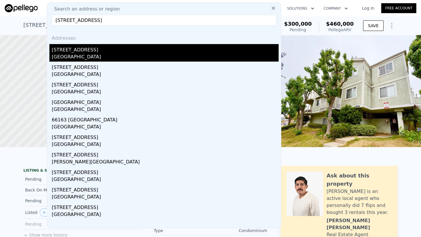
type input "6616 s victoria ave"
click at [111, 53] on div "6616 S Victoria Ave" at bounding box center [165, 48] width 227 height 9
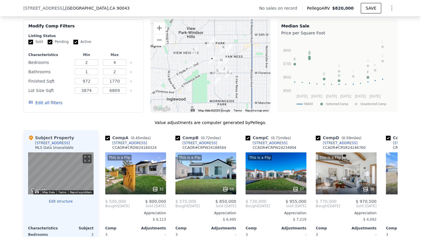
scroll to position [445, 0]
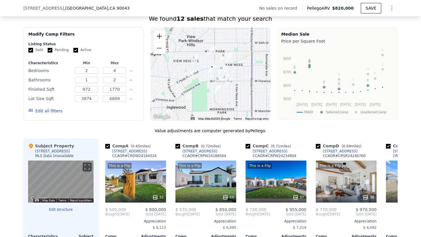
click at [156, 36] on button "Zoom in" at bounding box center [159, 36] width 12 height 12
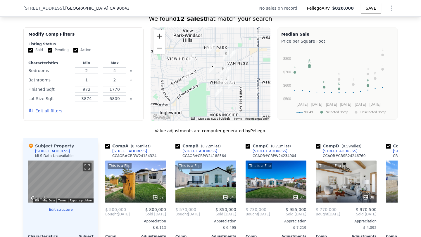
click at [156, 36] on button "Zoom in" at bounding box center [159, 36] width 12 height 12
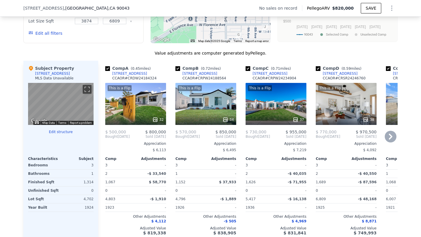
scroll to position [521, 0]
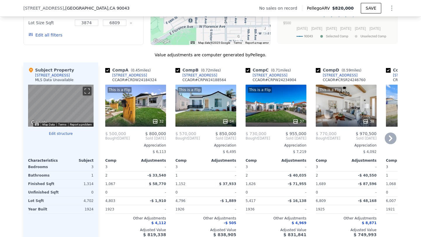
click at [217, 105] on div "This is a Flip 34" at bounding box center [205, 106] width 61 height 42
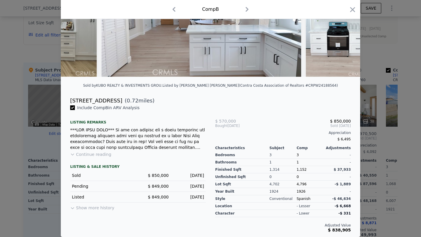
scroll to position [73, 0]
click at [350, 10] on icon "button" at bounding box center [352, 10] width 8 height 8
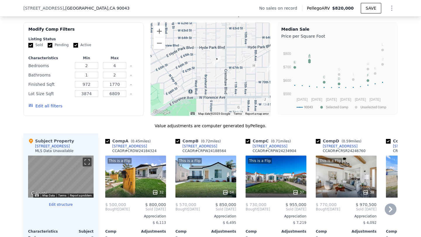
scroll to position [449, 0]
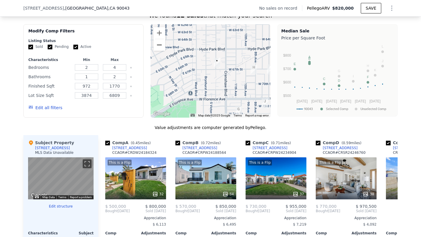
click at [159, 48] on button "Zoom out" at bounding box center [159, 45] width 12 height 12
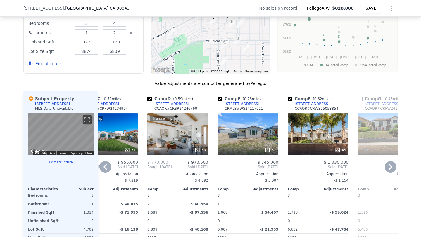
scroll to position [493, 0]
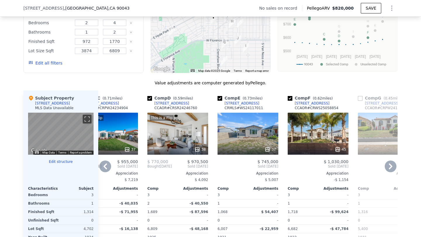
click at [255, 127] on div "37" at bounding box center [247, 134] width 61 height 42
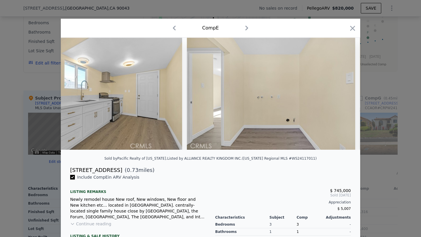
scroll to position [0, 1515]
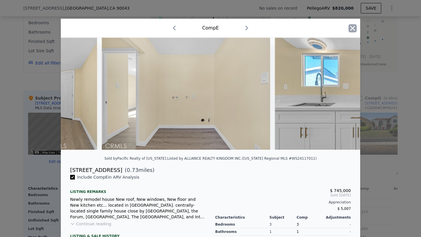
click at [354, 28] on icon "button" at bounding box center [352, 28] width 8 height 8
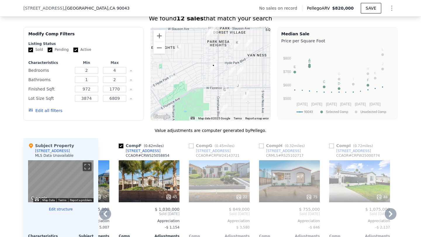
scroll to position [444, 0]
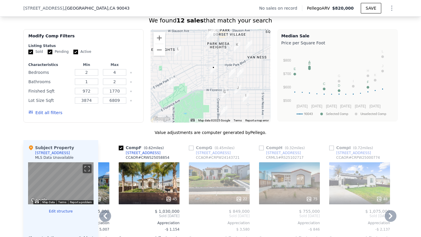
click at [295, 180] on div "75" at bounding box center [289, 183] width 61 height 42
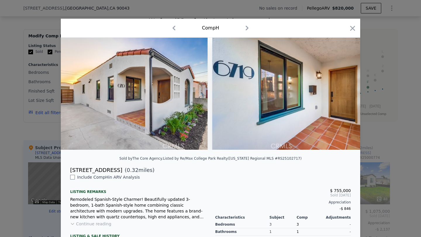
scroll to position [0, 10455]
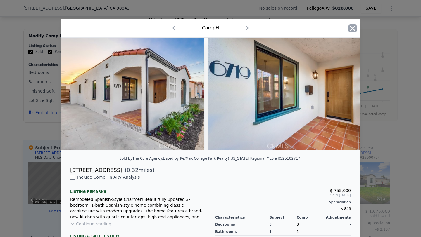
click at [350, 27] on icon "button" at bounding box center [352, 28] width 8 height 8
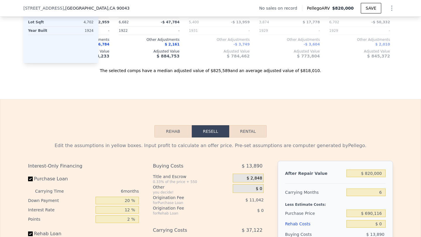
scroll to position [716, 0]
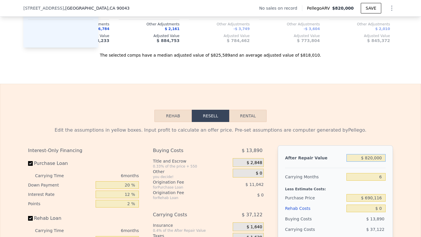
click at [370, 157] on input "$ 820,000" at bounding box center [365, 158] width 39 height 8
type input "$ 8"
type input "-$ 740,030"
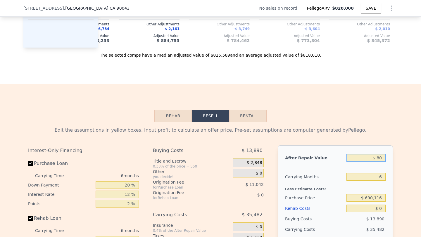
type input "$ 800"
type input "-$ 739,287"
type input "$ 8,000"
type input "-$ 732,526"
type input "$ 80,000"
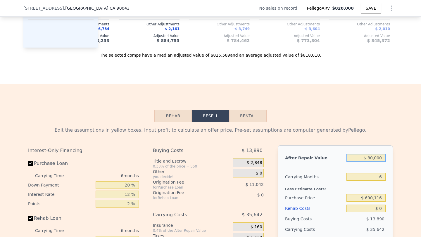
type input "-$ 664,912"
type input "$ 800,000"
click at [374, 198] on input "$ 690,116" at bounding box center [365, 198] width 39 height 8
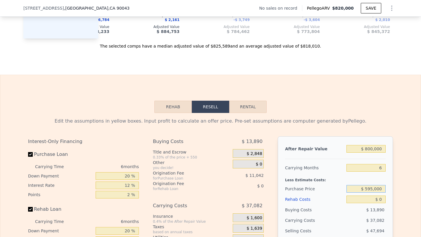
scroll to position [731, 0]
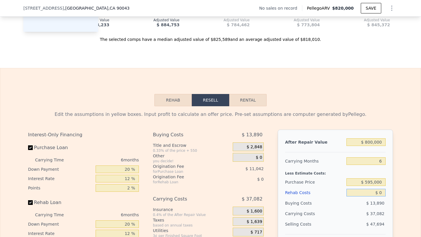
click at [381, 190] on input "$ 0" at bounding box center [365, 193] width 39 height 8
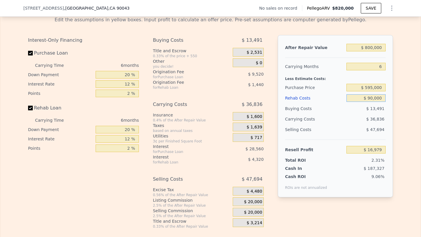
scroll to position [830, 0]
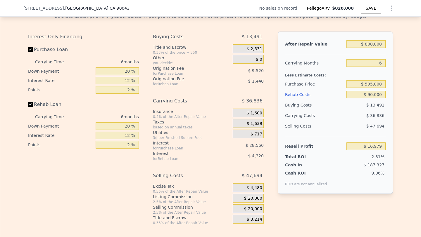
click at [336, 128] on div "Selling Costs" at bounding box center [314, 126] width 59 height 11
click at [244, 209] on div "$ 20,000" at bounding box center [248, 209] width 31 height 9
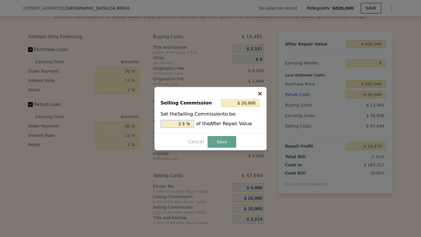
click at [180, 123] on input "2.5 %" at bounding box center [176, 124] width 33 height 8
click at [218, 138] on button "Save" at bounding box center [221, 142] width 29 height 12
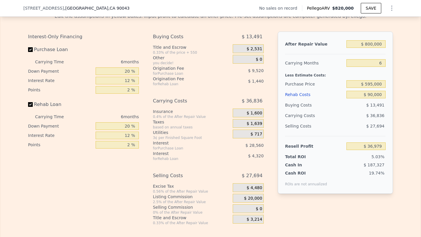
click at [252, 199] on span "$ 20,000" at bounding box center [253, 198] width 18 height 5
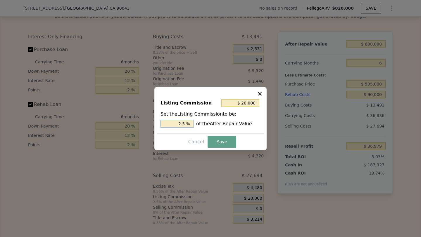
click at [175, 123] on input "2.5 %" at bounding box center [176, 124] width 33 height 8
click at [227, 142] on button "Save" at bounding box center [221, 142] width 29 height 12
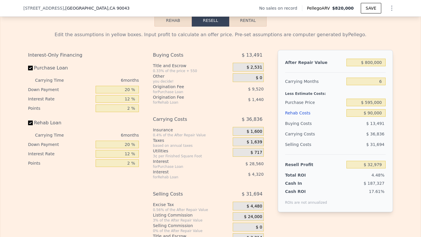
scroll to position [807, 0]
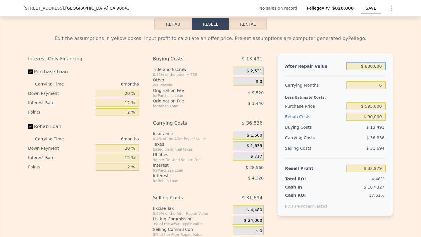
click at [375, 66] on input "$ 800,000" at bounding box center [365, 67] width 39 height 8
click at [352, 96] on div "Less Estimate Costs:" at bounding box center [335, 96] width 101 height 11
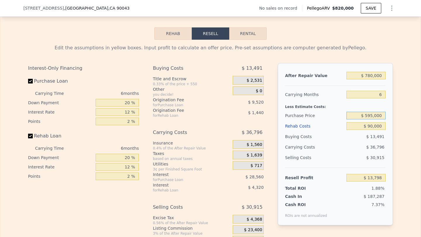
click at [371, 115] on input "$ 595,000" at bounding box center [365, 116] width 39 height 8
click at [355, 219] on div "After Repair Value $ 780,000 Carrying Months 6 Less Estimate Costs: Purchase Pr…" at bounding box center [335, 144] width 115 height 162
click at [371, 115] on input "$ 550,000" at bounding box center [365, 116] width 39 height 8
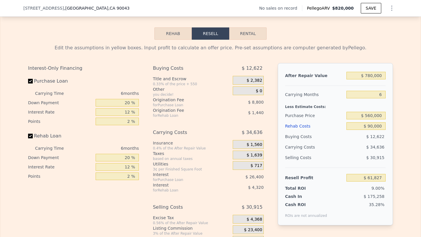
click at [352, 148] on div "$ 34,636" at bounding box center [355, 147] width 62 height 11
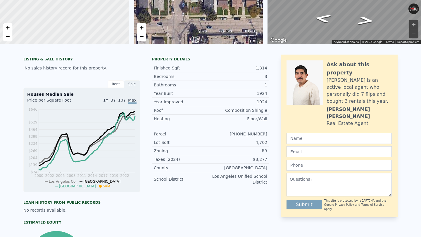
scroll to position [0, 0]
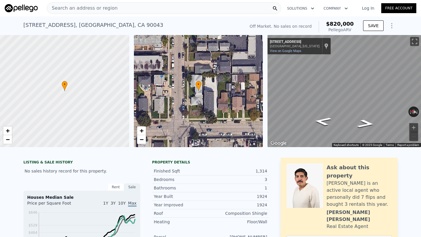
click at [96, 5] on span "Search an address or region" at bounding box center [82, 8] width 70 height 7
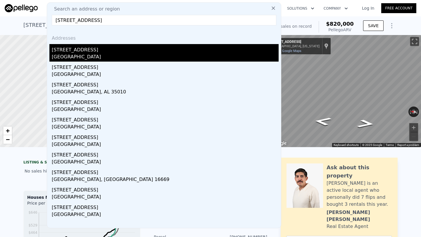
click at [107, 58] on div "Orange, CA 92869" at bounding box center [165, 57] width 227 height 8
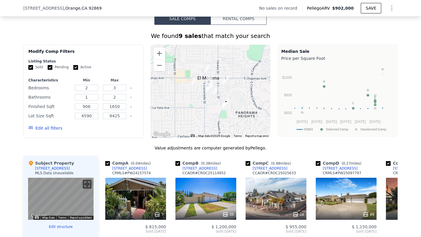
scroll to position [429, 0]
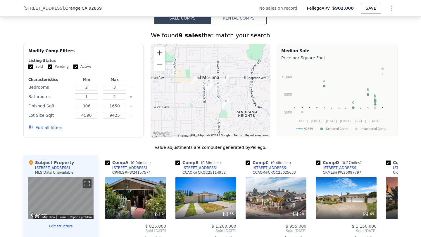
click at [158, 53] on button "Zoom in" at bounding box center [159, 53] width 12 height 12
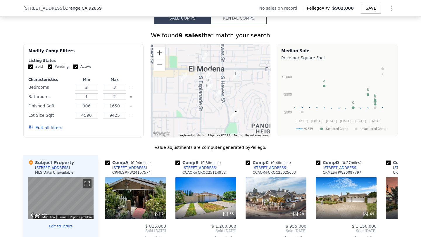
click at [158, 53] on button "Zoom in" at bounding box center [159, 53] width 12 height 12
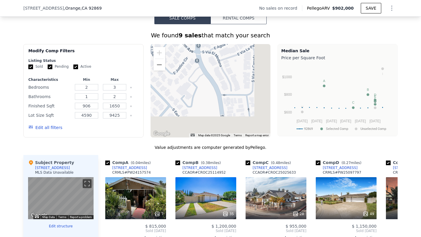
drag, startPoint x: 231, startPoint y: 113, endPoint x: 146, endPoint y: 23, distance: 123.6
click at [147, 24] on div "Sale Comps Rental Comps We found 9 sales that match your search Filters Map Pri…" at bounding box center [210, 178] width 421 height 385
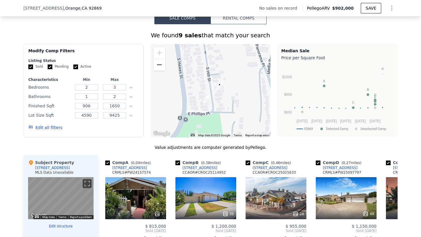
click at [162, 66] on button "Zoom out" at bounding box center [159, 65] width 12 height 12
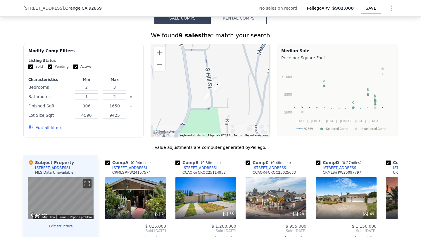
click at [162, 66] on button "Zoom out" at bounding box center [159, 65] width 12 height 12
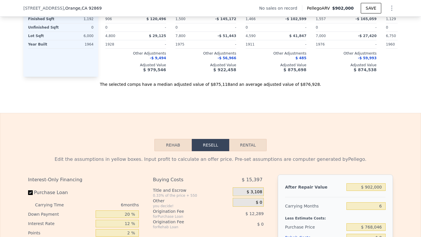
scroll to position [696, 0]
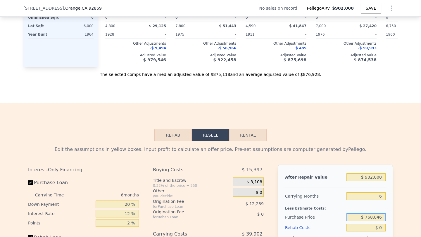
click at [364, 218] on input "$ 768,046" at bounding box center [365, 218] width 39 height 8
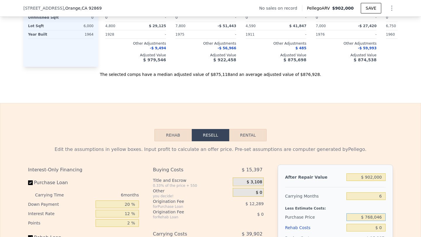
click at [364, 218] on input "$ 768,046" at bounding box center [365, 218] width 39 height 8
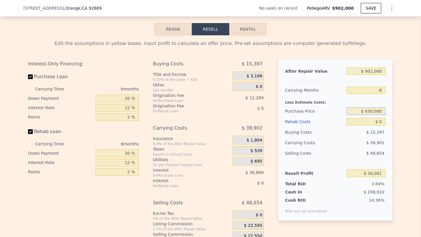
scroll to position [811, 0]
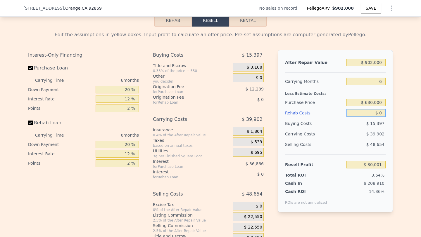
click at [377, 111] on input "$ 0" at bounding box center [365, 113] width 39 height 8
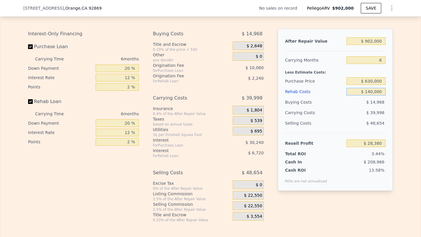
scroll to position [850, 0]
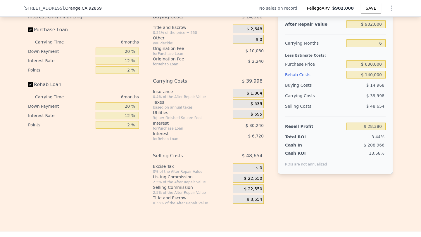
click at [239, 188] on div "$ 22,550" at bounding box center [248, 189] width 31 height 9
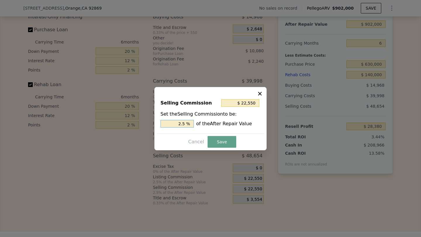
click at [175, 122] on input "2.5 %" at bounding box center [176, 124] width 33 height 8
click at [222, 142] on button "Save" at bounding box center [221, 142] width 29 height 12
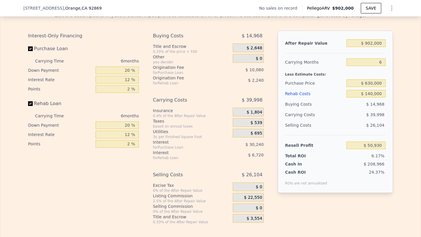
scroll to position [826, 0]
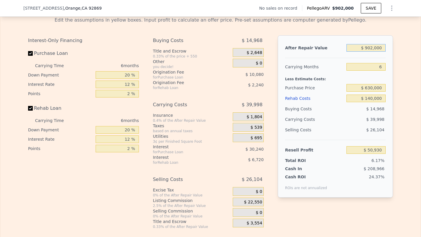
click at [372, 49] on input "$ 902,000" at bounding box center [365, 48] width 39 height 8
click at [366, 77] on div "Less Estimate Costs:" at bounding box center [335, 77] width 101 height 11
click at [372, 87] on input "$ 630,000" at bounding box center [365, 88] width 39 height 8
click at [362, 117] on div "$ 39,994" at bounding box center [355, 119] width 62 height 11
click at [371, 89] on input "$ 600,000" at bounding box center [365, 88] width 39 height 8
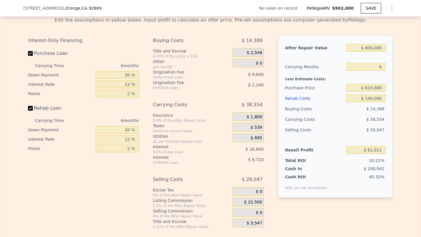
click at [362, 117] on div "$ 38,554" at bounding box center [355, 119] width 62 height 11
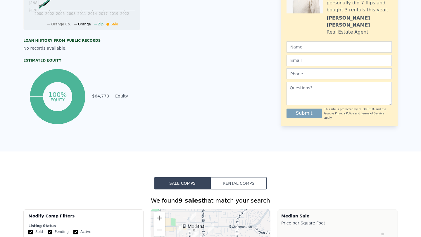
scroll to position [0, 0]
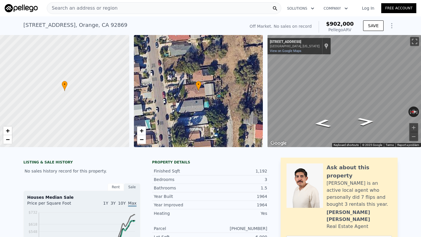
click at [25, 26] on div "497 S Hill St , Orange , CA 92869" at bounding box center [75, 25] width 104 height 8
copy div "497 S Hill St , Orange , CA 92869 No sales on record (~ARV $902k )"
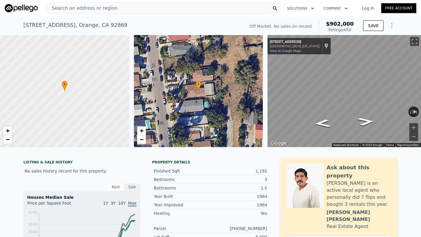
click at [132, 7] on div "Search an address or region" at bounding box center [164, 8] width 234 height 12
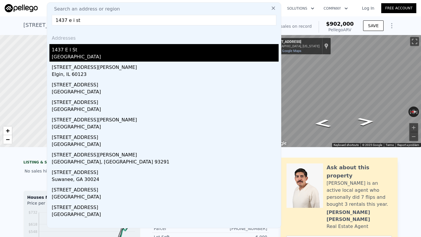
click at [104, 52] on div "1437 E I St" at bounding box center [165, 48] width 227 height 9
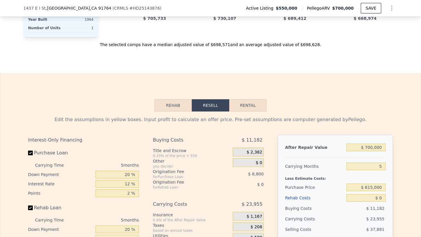
scroll to position [826, 0]
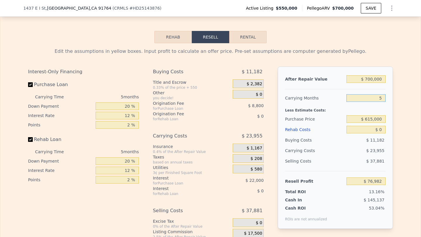
click at [378, 96] on input "5" at bounding box center [365, 98] width 39 height 8
click at [373, 120] on input "$ 615,000" at bounding box center [365, 119] width 39 height 8
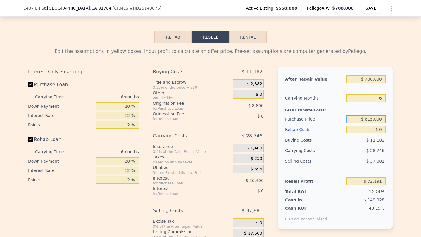
click at [373, 120] on input "$ 615,000" at bounding box center [365, 119] width 39 height 8
click at [341, 151] on div "$ 28,746" at bounding box center [355, 151] width 62 height 11
click at [376, 129] on input "$ 0" at bounding box center [365, 130] width 39 height 8
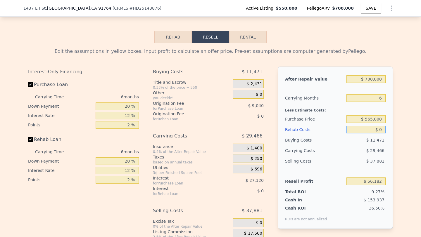
click at [376, 129] on input "$ 0" at bounding box center [365, 130] width 39 height 8
click at [353, 154] on div "$ 33,306" at bounding box center [355, 151] width 62 height 11
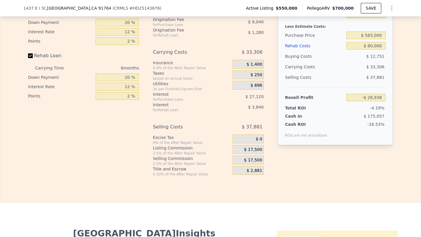
scroll to position [917, 0]
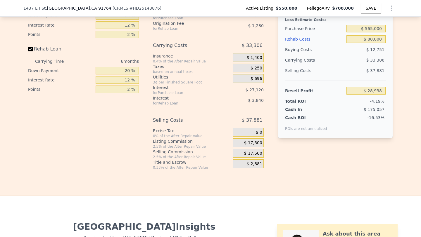
click at [253, 154] on span "$ 17,500" at bounding box center [253, 153] width 18 height 5
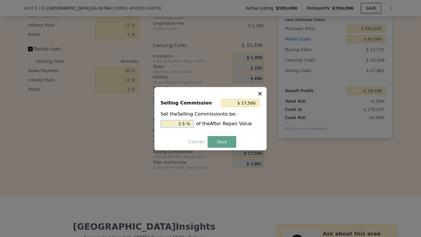
click at [181, 123] on input "2.5 %" at bounding box center [176, 124] width 33 height 8
click at [219, 139] on button "Save" at bounding box center [221, 142] width 29 height 12
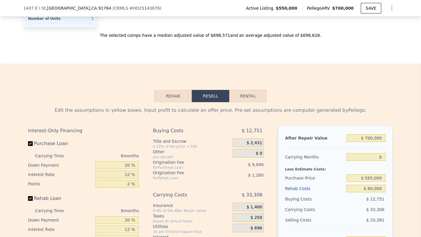
scroll to position [762, 0]
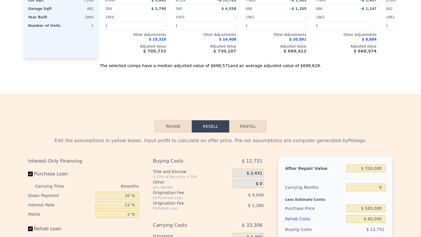
scroll to position [0, 0]
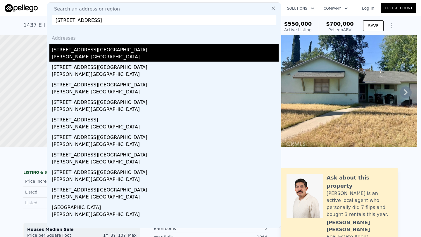
click at [93, 53] on div "Yorba Linda, CA 92886" at bounding box center [165, 57] width 227 height 8
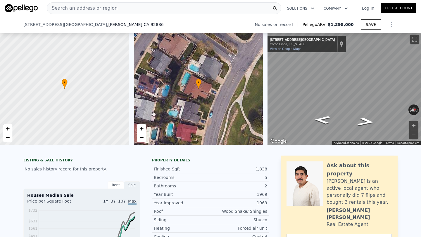
scroll to position [220, 0]
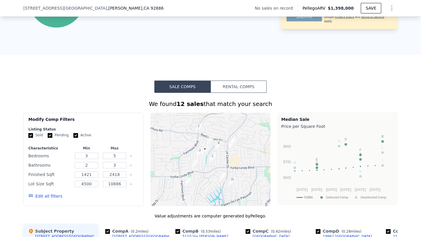
scroll to position [369, 0]
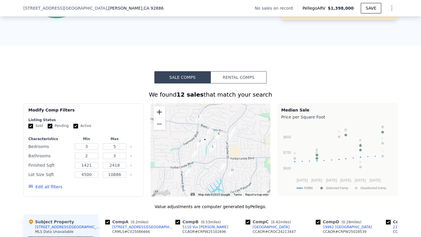
click at [153, 114] on button "Zoom in" at bounding box center [159, 112] width 12 height 12
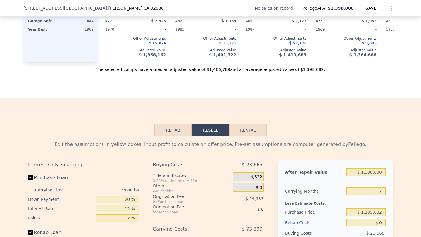
scroll to position [716, 0]
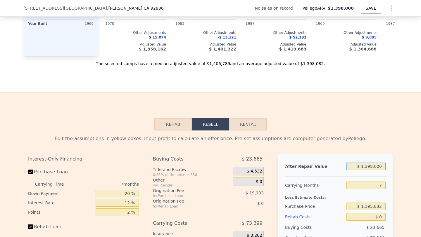
click at [375, 164] on input "$ 1,398,000" at bounding box center [365, 167] width 39 height 8
type input "$ 1"
type input "-$ 1,290,183"
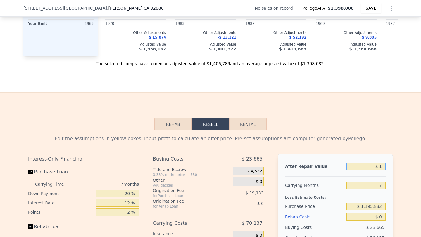
type input "$ 13"
type input "-$ 1,290,171"
type input "$ 135"
type input "-$ 1,290,055"
type input "$ 1,350"
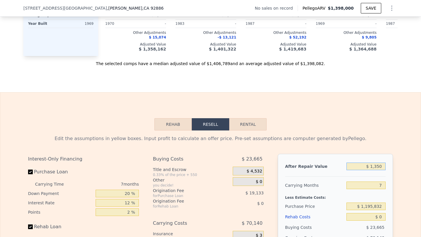
type input "-$ 1,288,909"
type input "$ 13,500"
type input "-$ 1,277,437"
type input "$ 135,000"
type input "-$ 1,162,699"
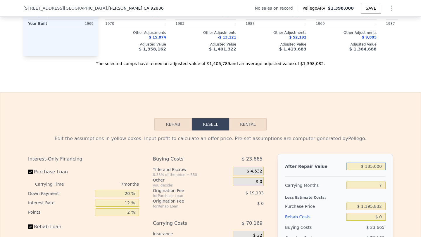
type input "$ 1,350,000"
type input "-$ 15,330"
type input "$ 1,350,000"
click at [380, 185] on input "7" at bounding box center [365, 186] width 39 height 8
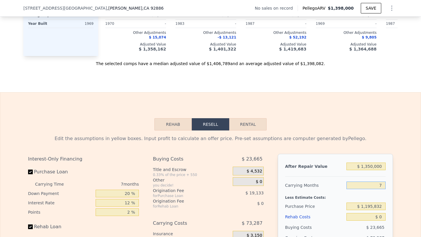
click at [380, 185] on input "7" at bounding box center [365, 186] width 39 height 8
type input "6"
type input "-$ 4,861"
type input "6"
click at [375, 204] on input "$ 1,195,832" at bounding box center [365, 207] width 39 height 8
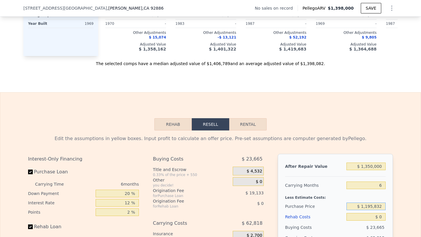
click at [375, 204] on input "$ 1,195,832" at bounding box center [365, 207] width 39 height 8
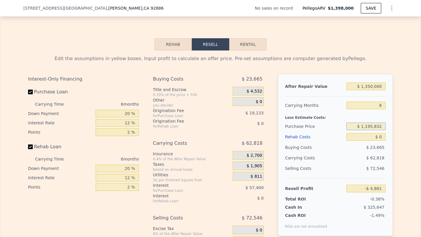
scroll to position [797, 0]
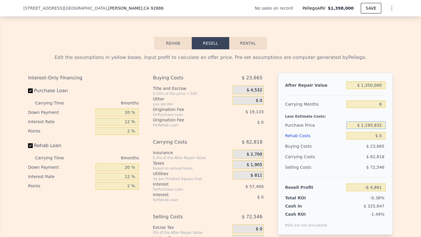
type input "$ 1,398,000"
type input "7"
type input "$ 29,999"
click at [372, 83] on input "$ 1,398,000" at bounding box center [365, 86] width 39 height 8
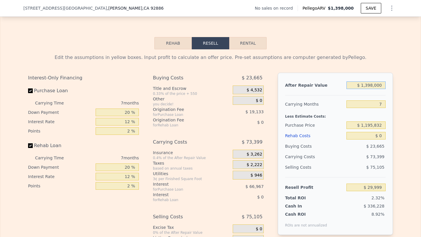
click at [372, 83] on input "$ 1,398,000" at bounding box center [365, 86] width 39 height 8
type input "$ 13"
type input "-$ 1,290,171"
type input "$ 130"
type input "-$ 1,290,060"
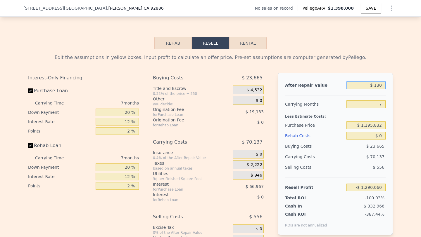
type input "$ 1,300"
type input "-$ 1,288,957"
type input "$ 13,000"
type input "-$ 1,277,907"
type input "$ 130,000"
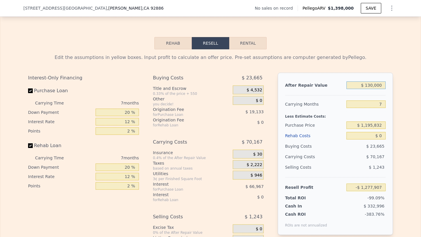
type input "-$ 1,167,420"
type input "$ 1,300,000"
type input "-$ 62,546"
type input "$ 1,300,000"
click at [371, 127] on input "$ 1,195,832" at bounding box center [365, 126] width 39 height 8
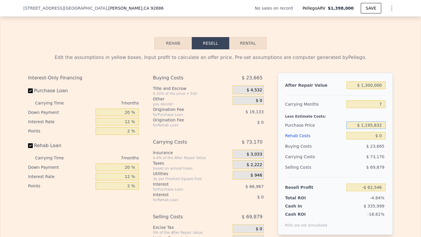
click at [371, 127] on input "$ 1,195,832" at bounding box center [365, 126] width 39 height 8
type input "$ 1,000,000"
click at [380, 103] on input "7" at bounding box center [365, 105] width 39 height 8
type input "$ 148,040"
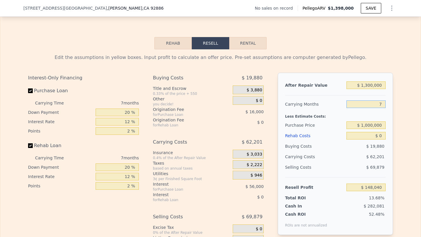
click at [380, 103] on input "7" at bounding box center [365, 105] width 39 height 8
type input "6"
type input "$ 156,925"
type input "6"
click at [376, 127] on input "$ 1,000,000" at bounding box center [365, 126] width 39 height 8
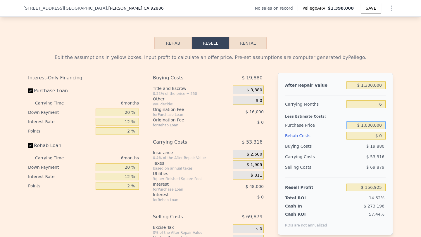
click at [376, 127] on input "$ 1,000,000" at bounding box center [365, 126] width 39 height 8
type input "$ 950,000"
click at [377, 135] on input "$ 0" at bounding box center [365, 136] width 39 height 8
type input "$ 210,291"
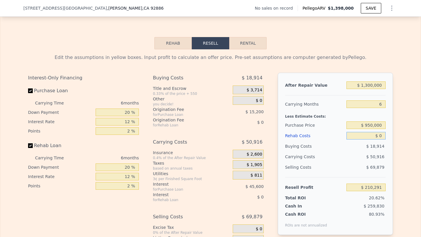
click at [377, 135] on input "$ 0" at bounding box center [365, 136] width 39 height 8
type input "$ 1"
type input "$ 210,290"
type input "$ 150"
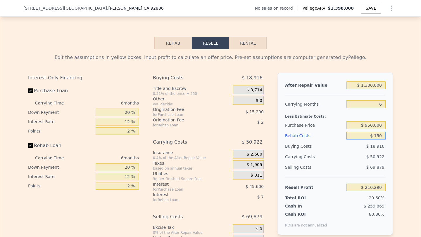
type input "$ 210,133"
type input "$ 1,500"
type input "$ 208,695"
type input "$ 15,000"
type input "$ 194,331"
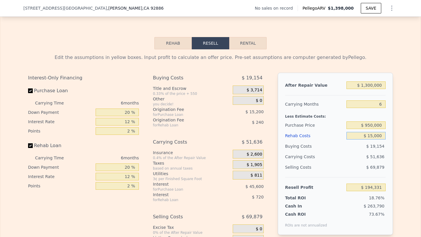
type input "$ 150,000"
type input "$ 50,691"
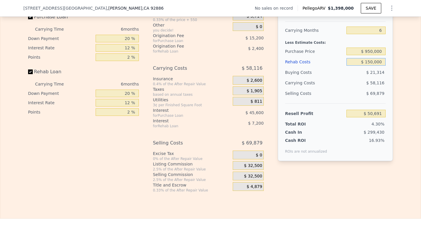
scroll to position [874, 0]
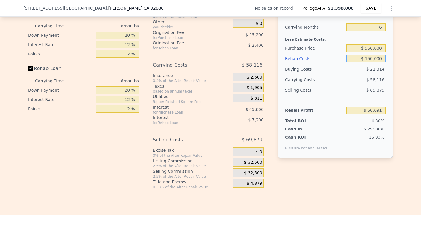
type input "$ 150,000"
click at [246, 173] on span "$ 32,500" at bounding box center [253, 173] width 18 height 5
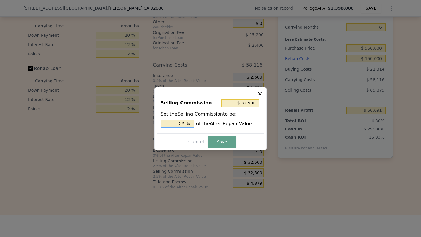
click at [174, 122] on input "2.5 %" at bounding box center [176, 124] width 33 height 8
type input "$ 0"
type input "0 %"
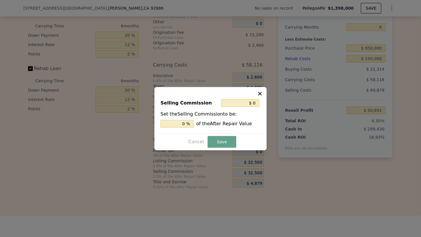
click at [217, 148] on div "Selling Commission $ 0 Set the Selling Commission to be: 0 % of the After Repai…" at bounding box center [210, 118] width 112 height 63
click at [218, 145] on button "Save" at bounding box center [221, 142] width 29 height 12
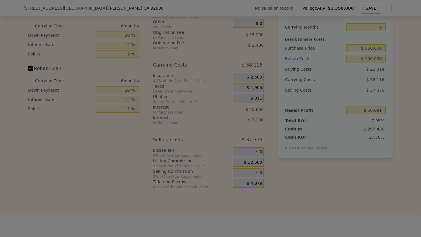
type input "$ 83,191"
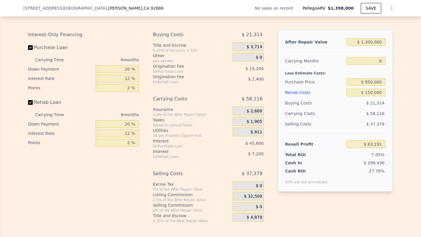
scroll to position [839, 0]
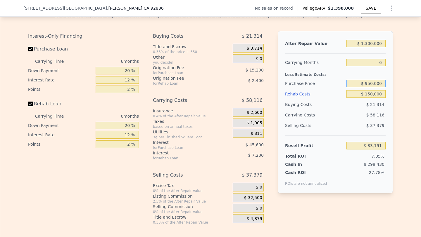
click at [372, 84] on input "$ 950,000" at bounding box center [365, 84] width 39 height 8
type input "$ 925,000"
click at [354, 109] on div "$ 21,314" at bounding box center [365, 104] width 39 height 11
type input "$ 109,875"
